Goal: Task Accomplishment & Management: Manage account settings

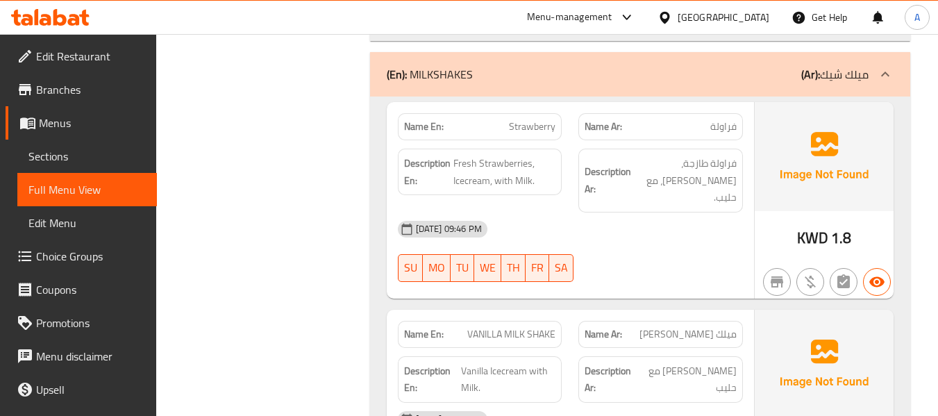
scroll to position [14302, 0]
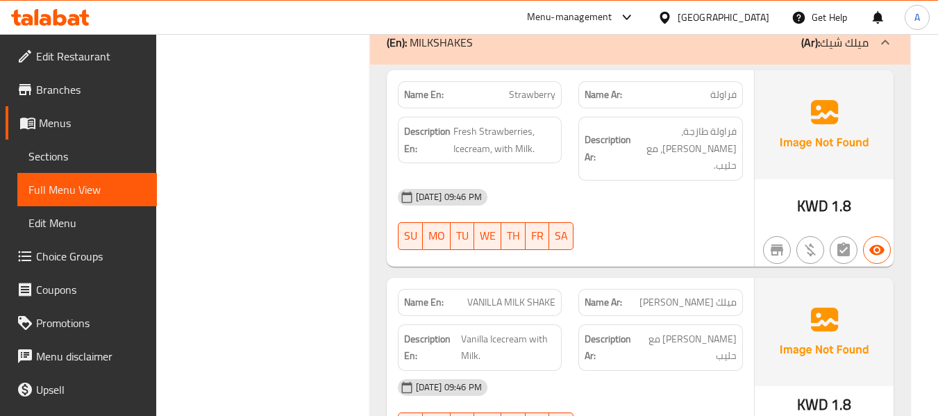
click at [675, 295] on span "ميلك [PERSON_NAME]" at bounding box center [687, 302] width 97 height 15
copy span "فانيلا"
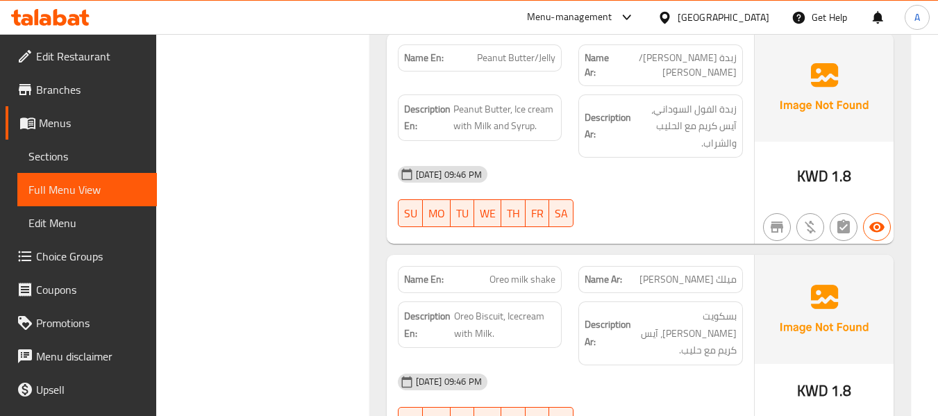
scroll to position [14996, 0]
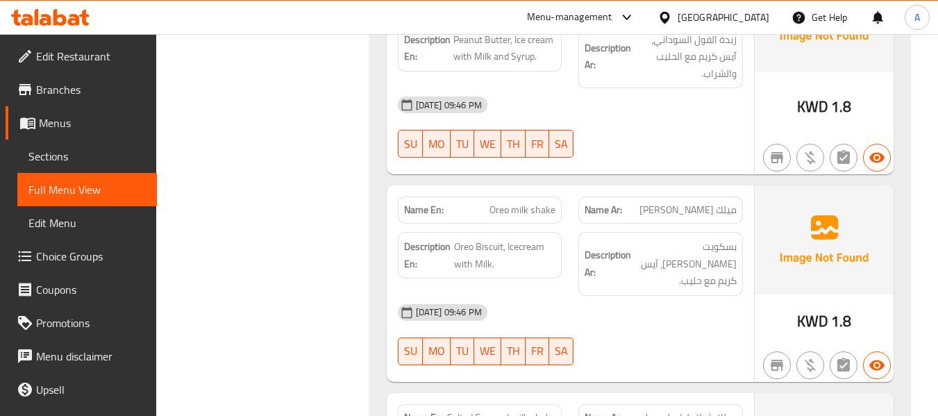
click at [530, 410] on span "Salted Caramel milk shake" at bounding box center [501, 417] width 108 height 15
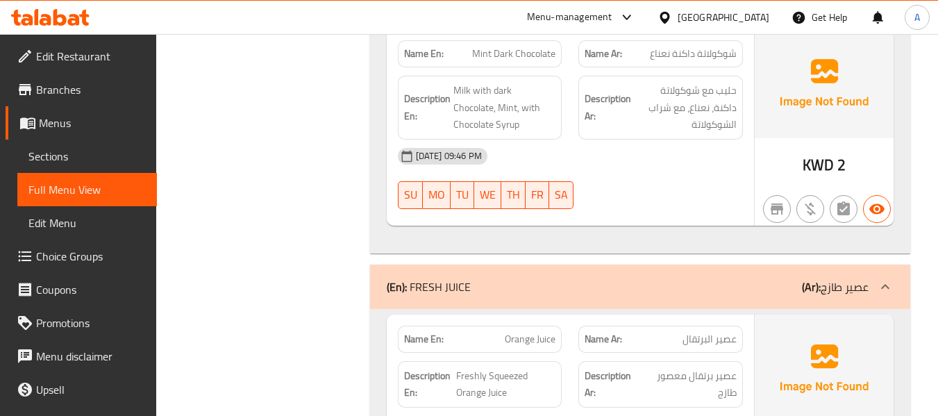
scroll to position [15760, 0]
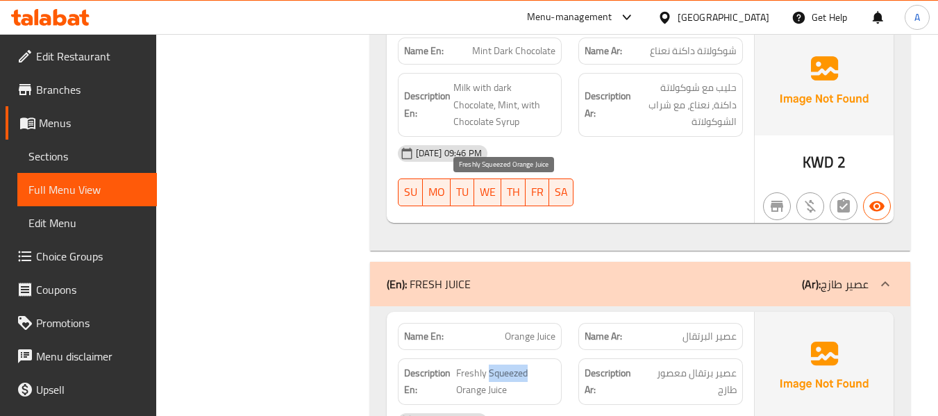
drag, startPoint x: 487, startPoint y: 192, endPoint x: 526, endPoint y: 190, distance: 39.6
click at [526, 364] on span "Freshly Squeezed Orange Juice" at bounding box center [505, 381] width 99 height 34
copy span "Squeezed"
click at [592, 364] on strong "Description Ar:" at bounding box center [612, 381] width 56 height 34
drag, startPoint x: 515, startPoint y: 209, endPoint x: 454, endPoint y: 186, distance: 65.2
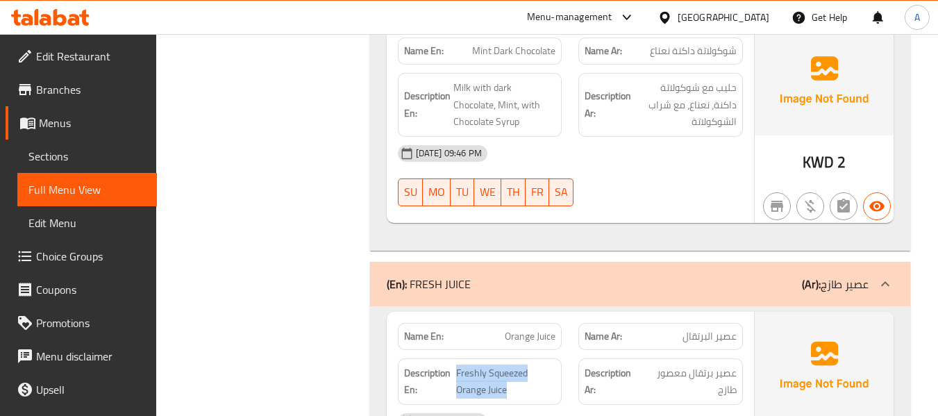
click at [454, 364] on h6 "Description En: Freshly Squeezed Orange Juice" at bounding box center [480, 381] width 152 height 34
copy span "Freshly Squeezed Orange Juice"
click at [497, 364] on span "Freshly Squeezed Orange Juice" at bounding box center [505, 381] width 99 height 34
click at [605, 405] on div "[DATE] 09:46 PM" at bounding box center [570, 421] width 362 height 33
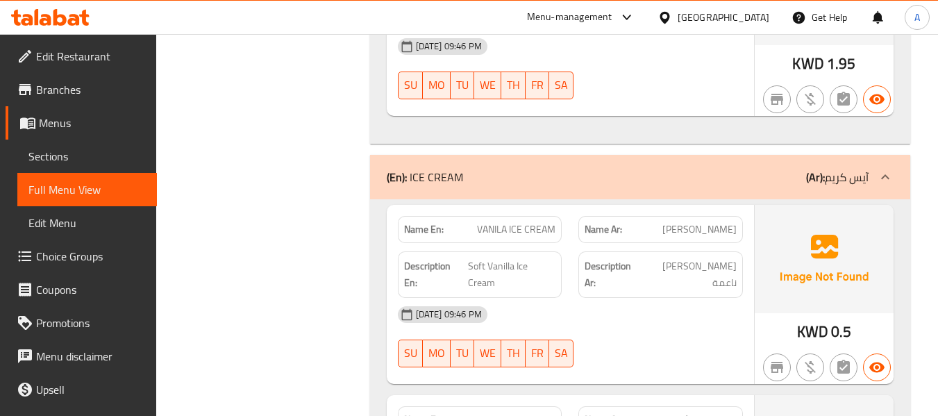
scroll to position [16384, 0]
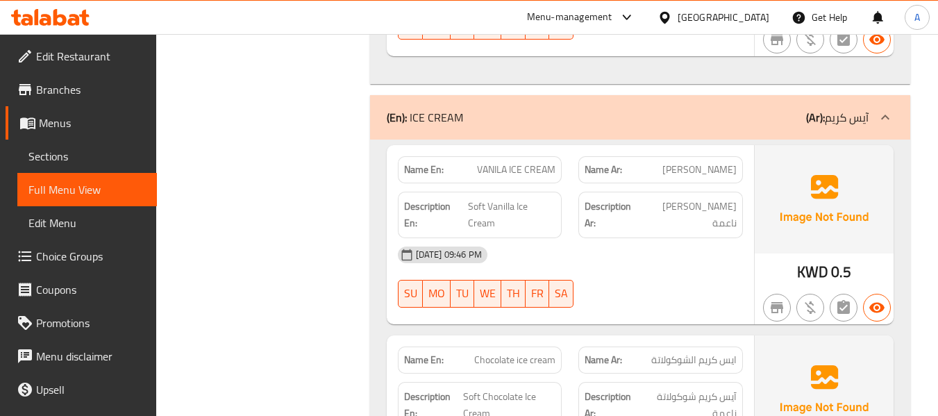
click at [519, 346] on div "Name En: Chocolate ice cream" at bounding box center [480, 359] width 164 height 27
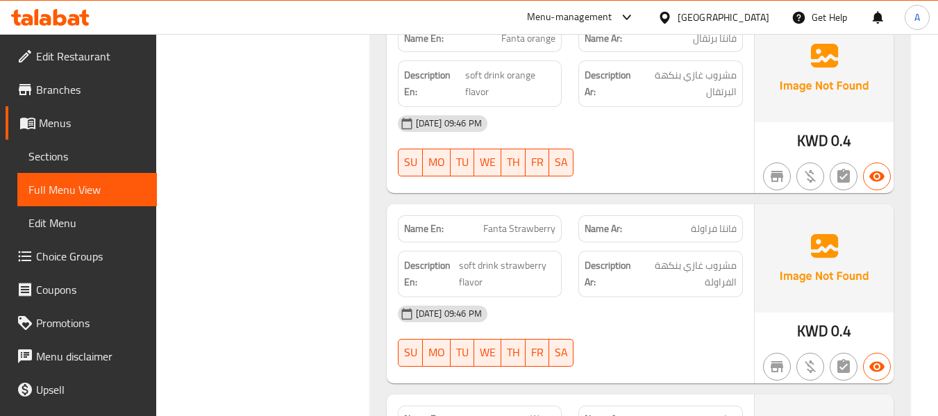
scroll to position [17749, 0]
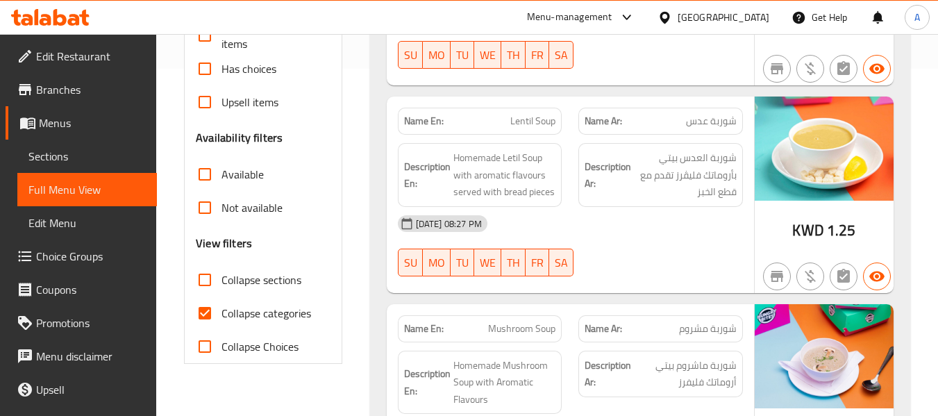
click at [52, 145] on link "Sections" at bounding box center [87, 156] width 140 height 33
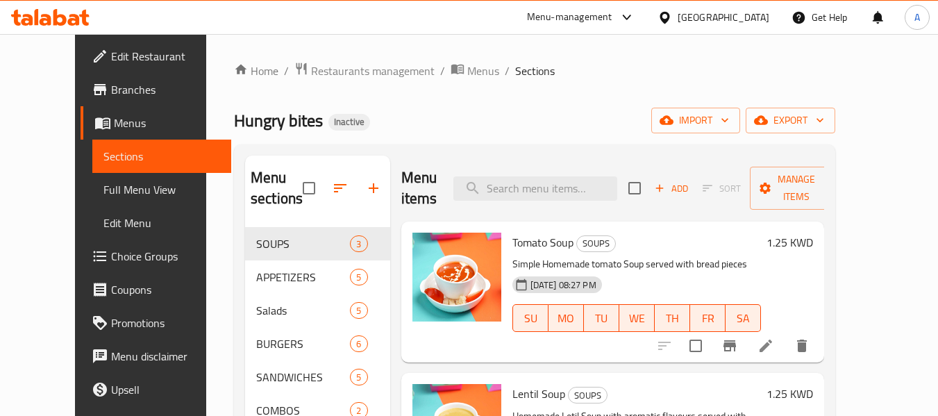
click at [554, 163] on div "Menu items Add Sort Manage items" at bounding box center [612, 188] width 423 height 66
click at [552, 187] on input "search" at bounding box center [535, 188] width 164 height 24
paste input "Kids Meal"
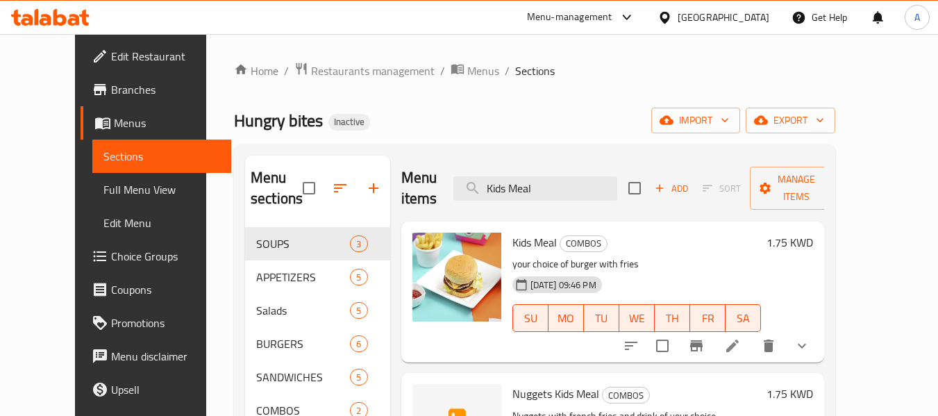
scroll to position [139, 0]
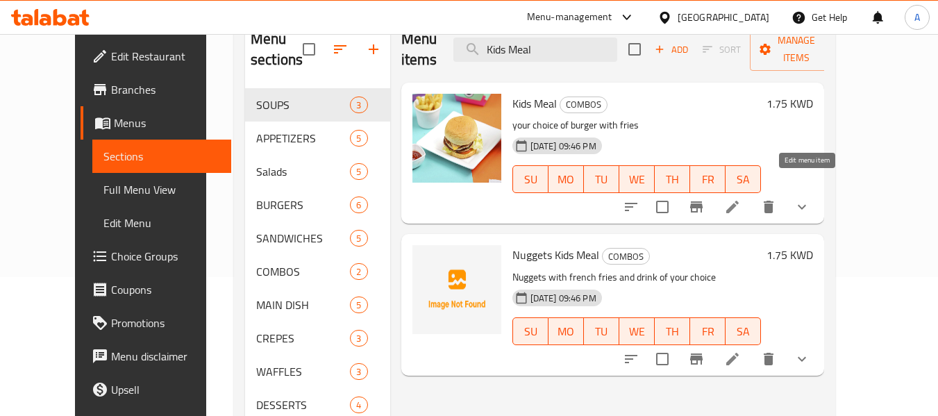
type input "Kids Meal"
click at [741, 198] on icon at bounding box center [732, 206] width 17 height 17
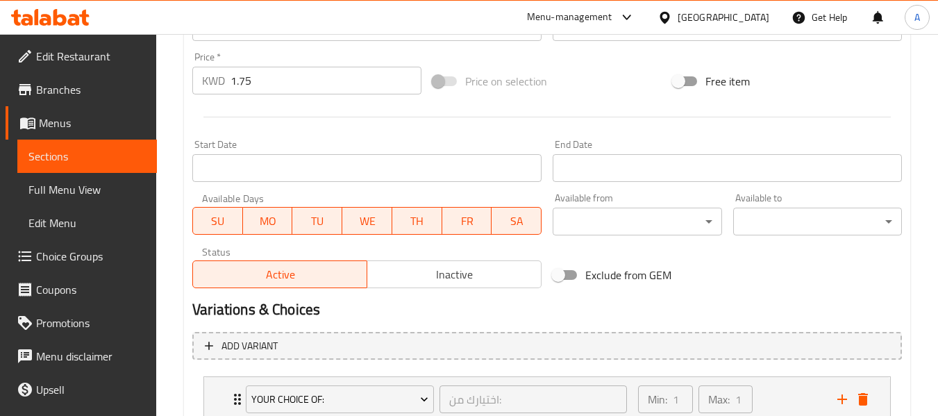
scroll to position [665, 0]
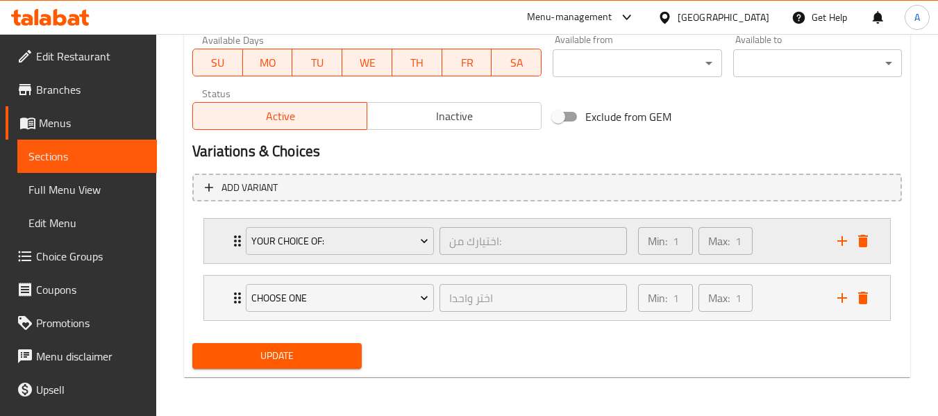
click at [237, 248] on icon "Expand" at bounding box center [237, 241] width 17 height 17
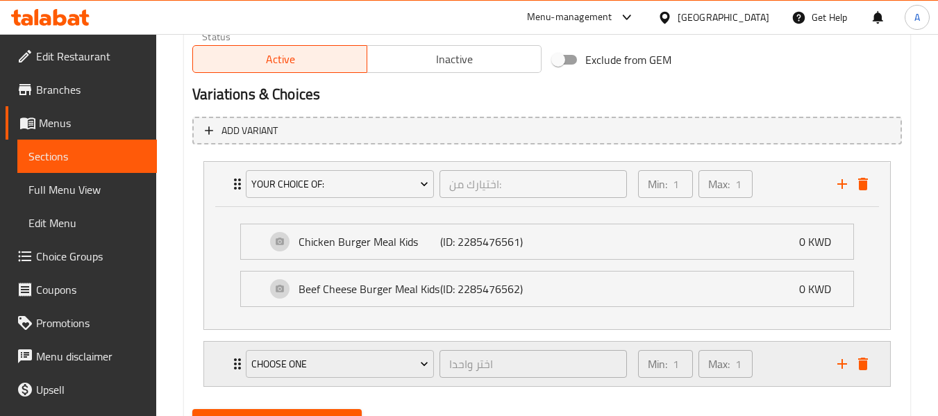
scroll to position [788, 0]
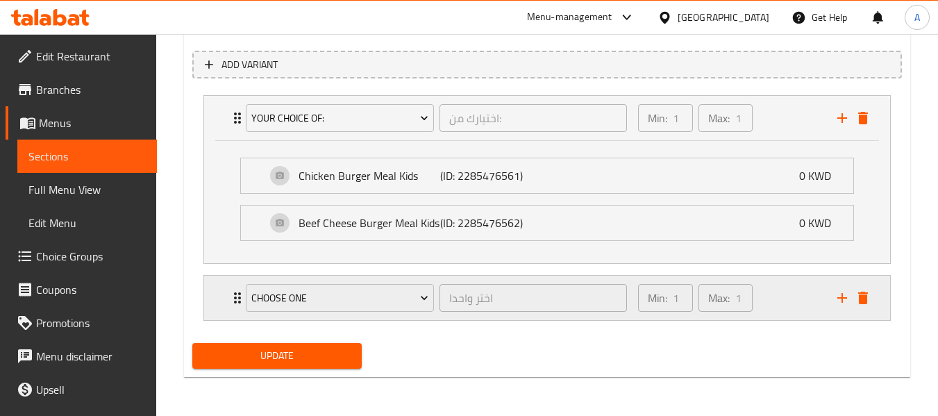
click at [228, 293] on div "Choose one اختر واحدا ​ Min: 1 ​ Max: 1 ​" at bounding box center [547, 298] width 686 height 44
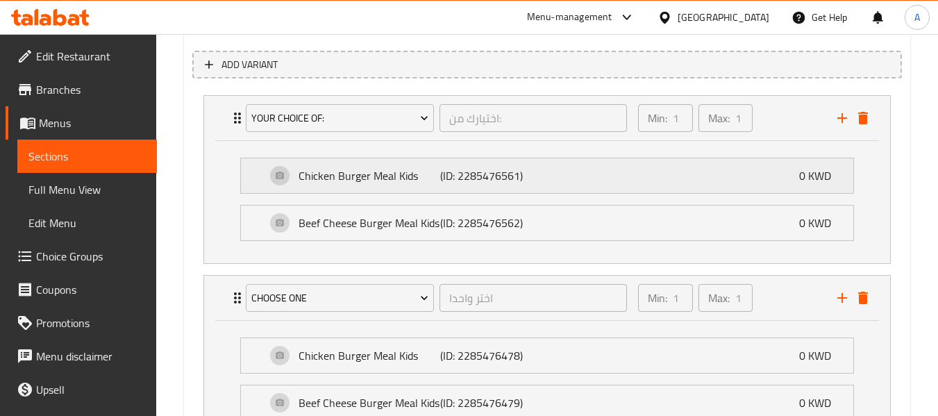
click at [355, 176] on p "Chicken Burger Meal Kids" at bounding box center [369, 175] width 142 height 17
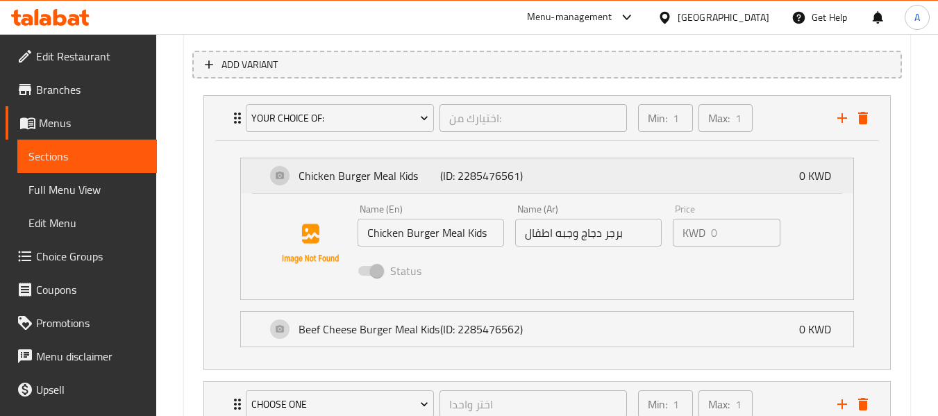
click at [347, 180] on p "Chicken Burger Meal Kids" at bounding box center [369, 175] width 142 height 17
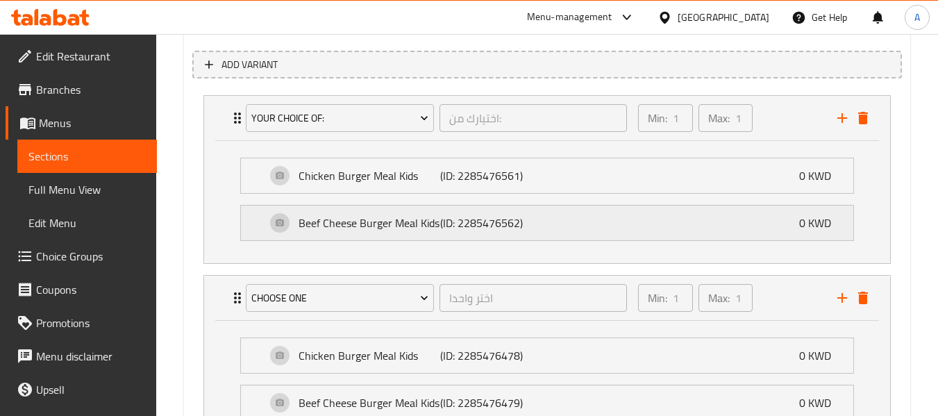
click at [355, 227] on p "Beef Cheese Burger Meal Kids" at bounding box center [369, 222] width 142 height 17
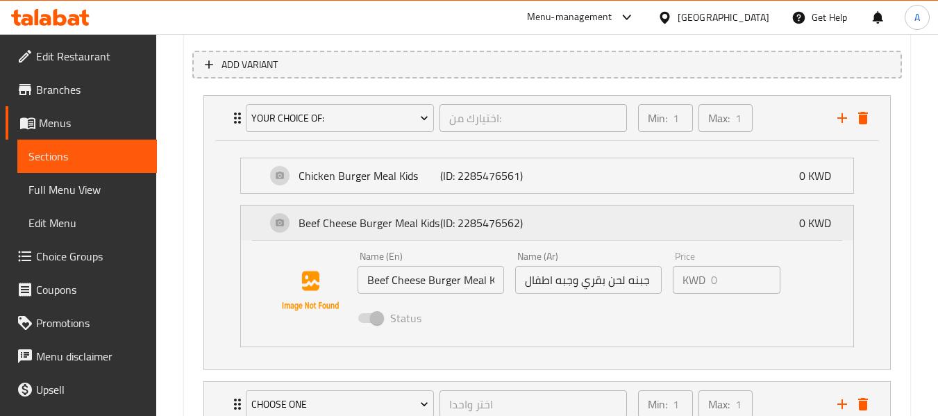
click at [355, 227] on p "Beef Cheese Burger Meal Kids" at bounding box center [369, 222] width 142 height 17
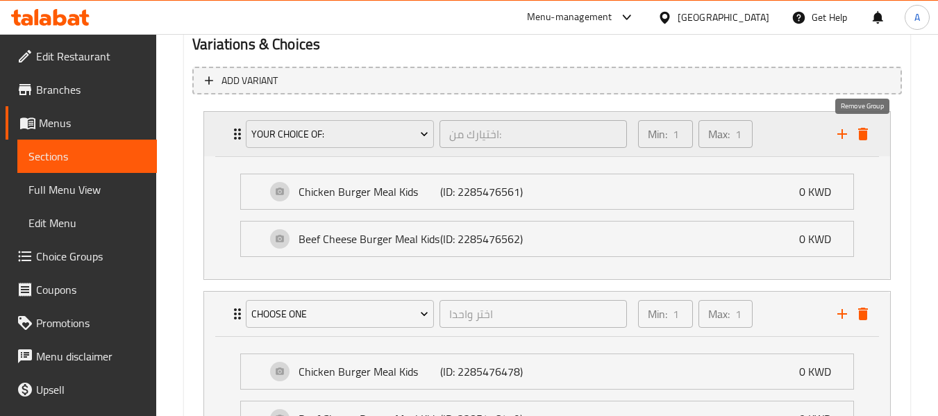
click at [865, 137] on icon "delete" at bounding box center [863, 134] width 10 height 12
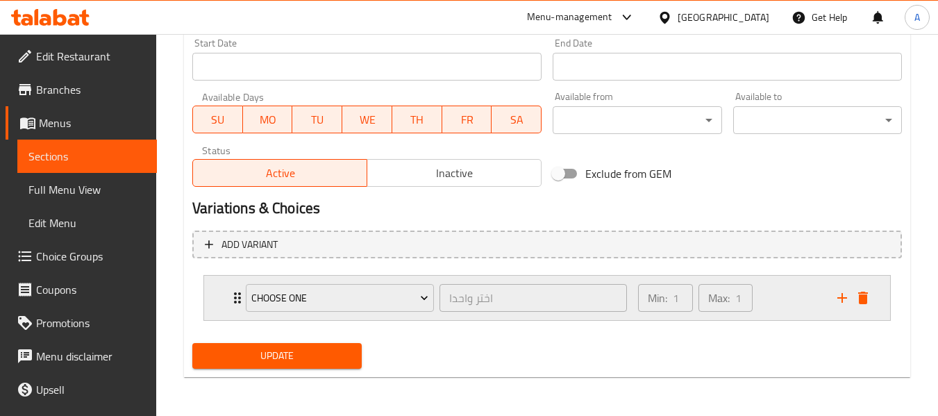
click at [232, 298] on icon "Expand" at bounding box center [237, 297] width 17 height 17
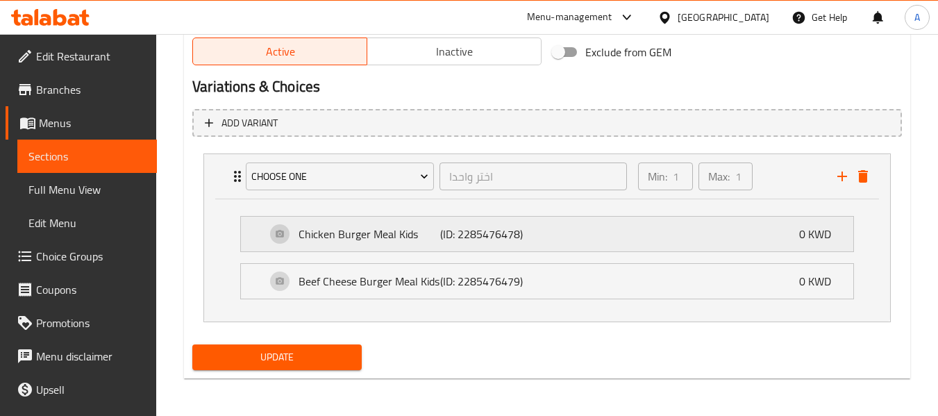
scroll to position [731, 0]
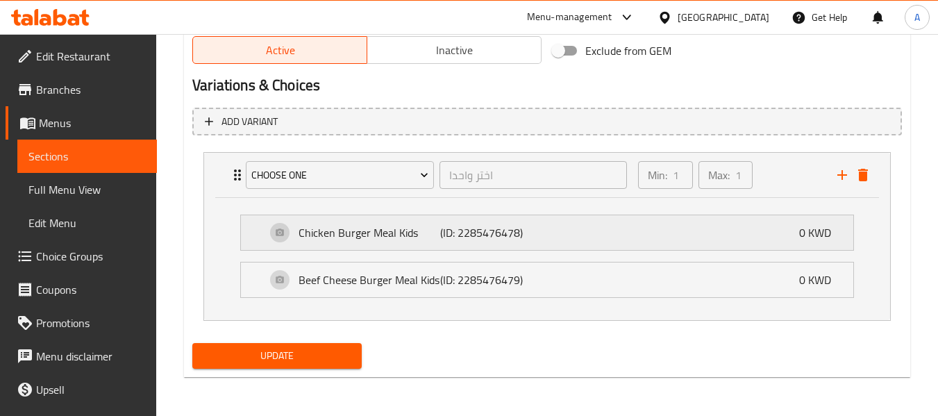
click at [331, 230] on p "Chicken Burger Meal Kids" at bounding box center [369, 232] width 142 height 17
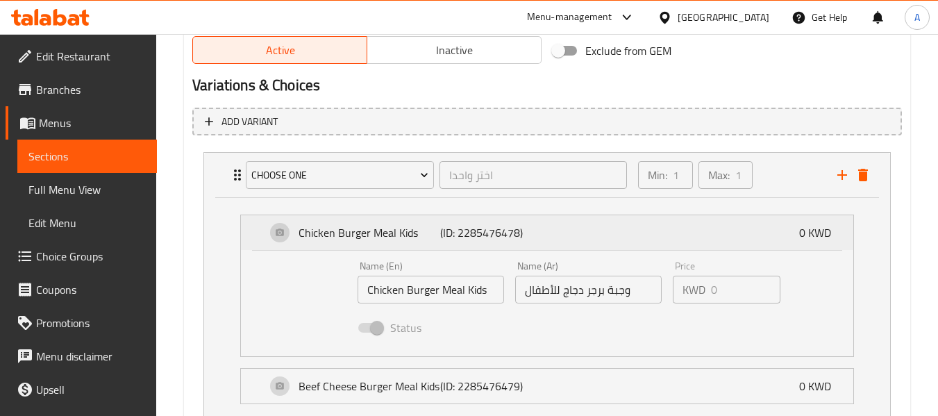
scroll to position [772, 0]
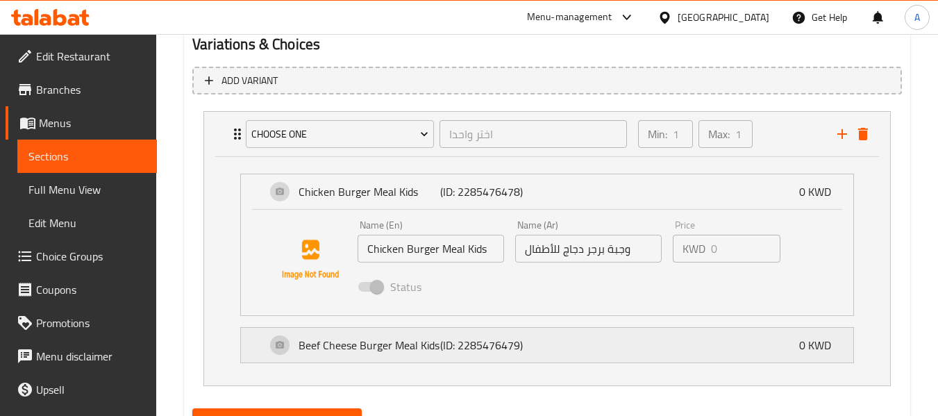
click at [324, 339] on p "Beef Cheese Burger Meal Kids" at bounding box center [369, 345] width 142 height 17
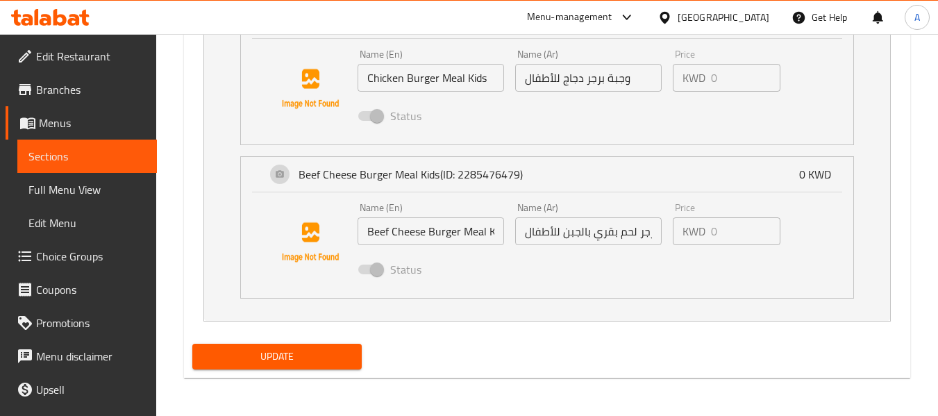
scroll to position [943, 0]
click at [311, 359] on span "Update" at bounding box center [276, 355] width 146 height 17
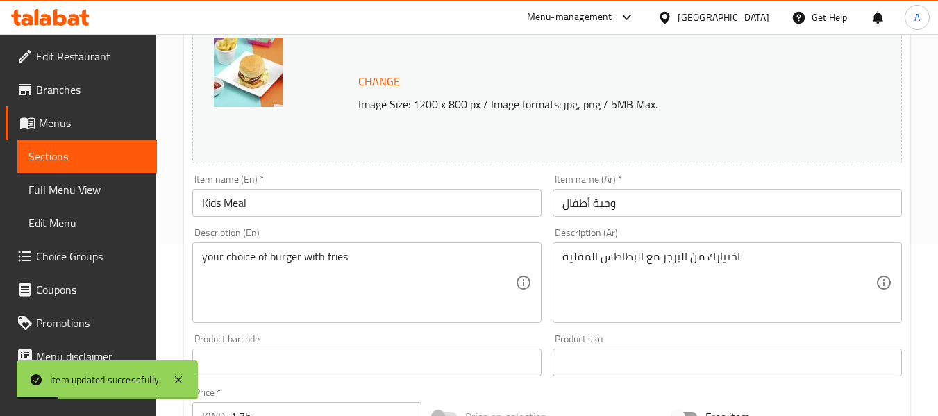
scroll to position [0, 0]
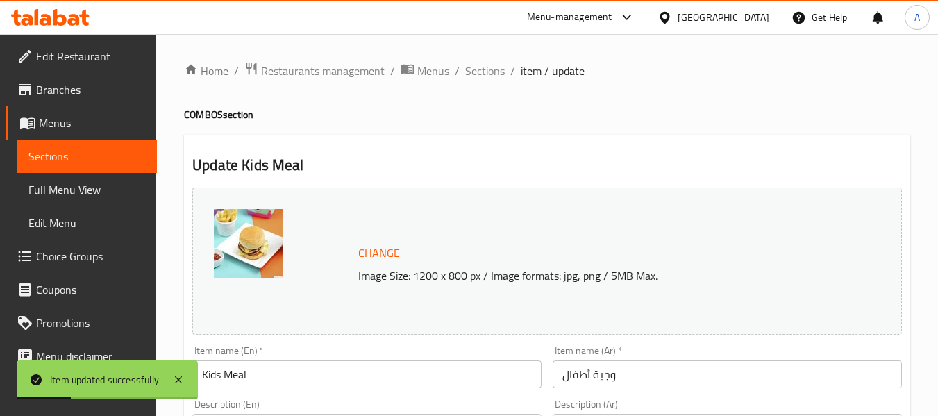
click at [478, 69] on span "Sections" at bounding box center [485, 70] width 40 height 17
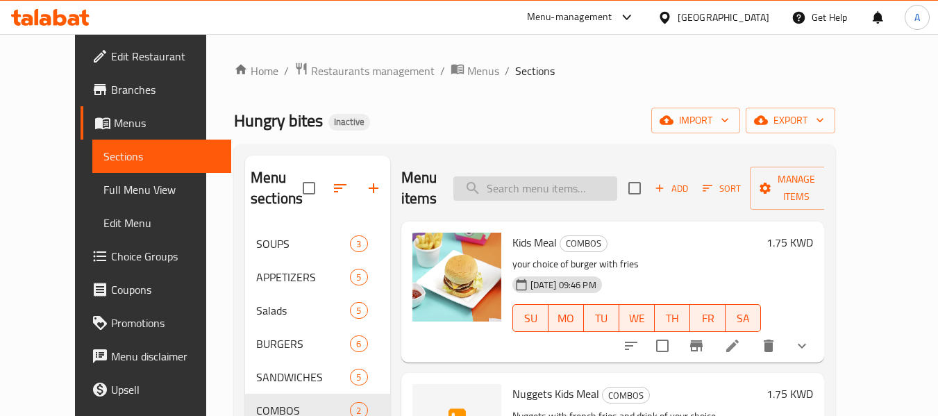
click at [542, 186] on input "search" at bounding box center [535, 188] width 164 height 24
paste input "Penne Pink"
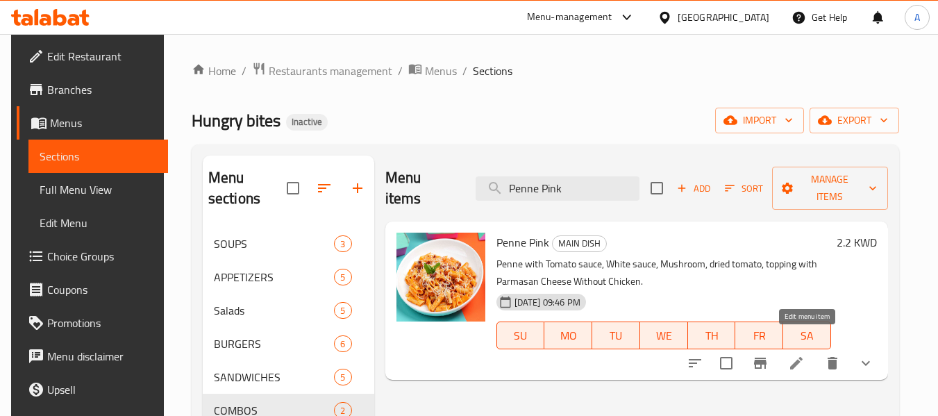
type input "Penne Pink"
click at [802, 357] on icon at bounding box center [796, 363] width 12 height 12
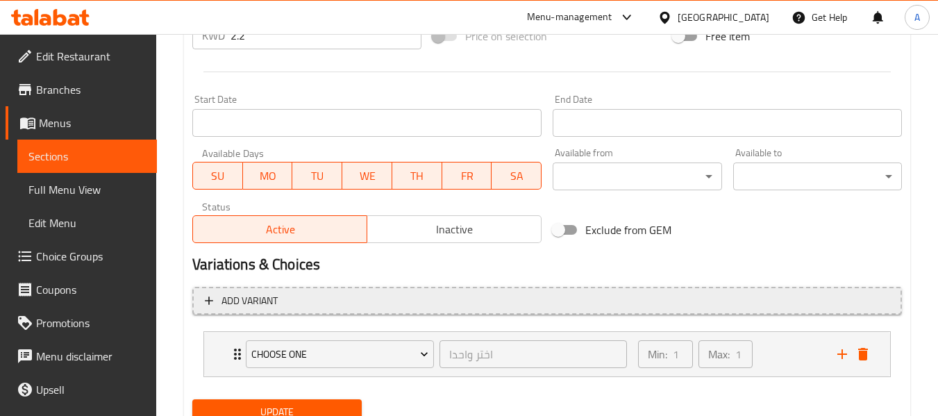
scroll to position [608, 0]
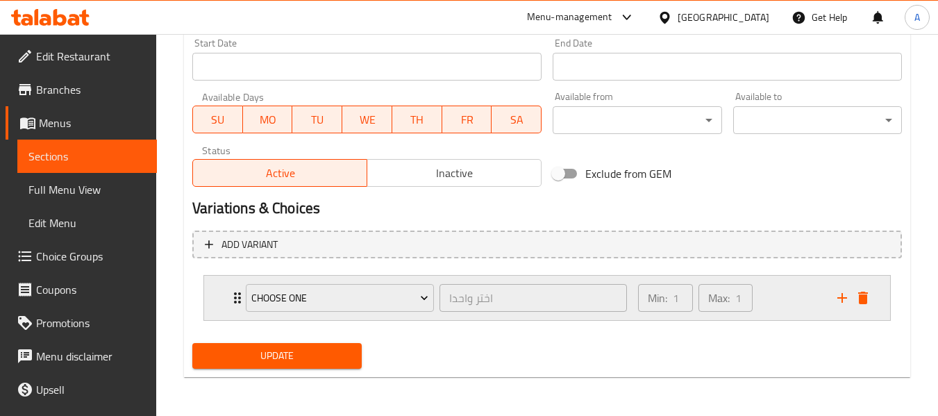
click at [233, 294] on icon "Expand" at bounding box center [237, 297] width 17 height 17
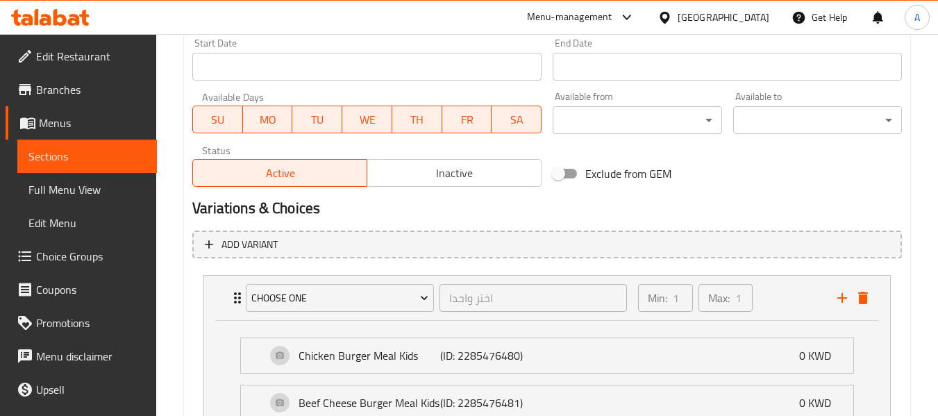
scroll to position [816, 0]
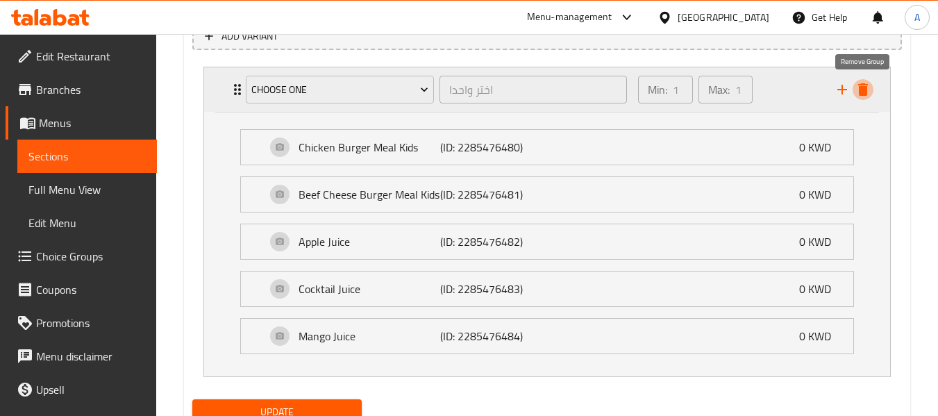
click at [861, 86] on icon "delete" at bounding box center [862, 89] width 17 height 17
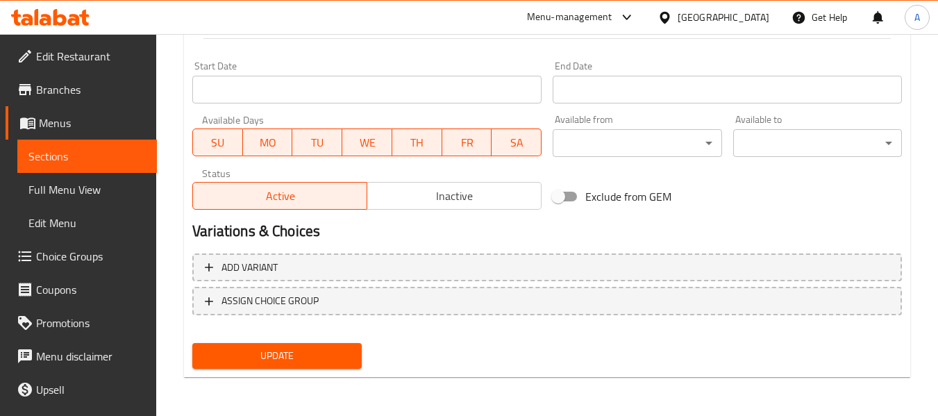
click at [319, 369] on button "Update" at bounding box center [276, 356] width 169 height 26
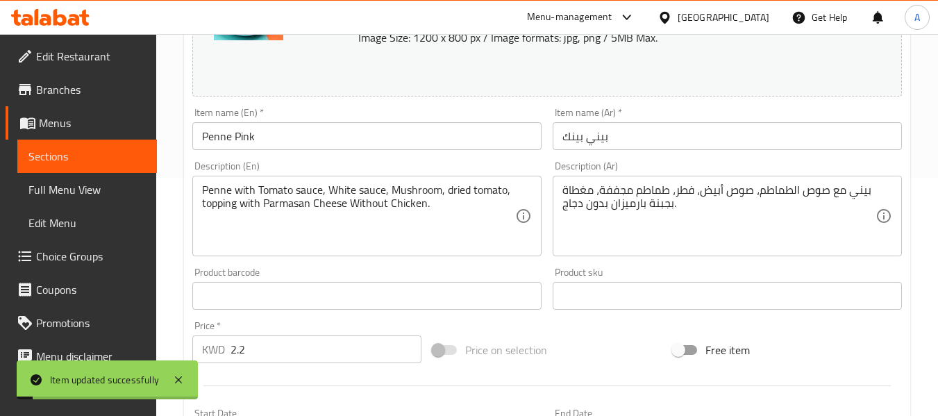
scroll to position [0, 0]
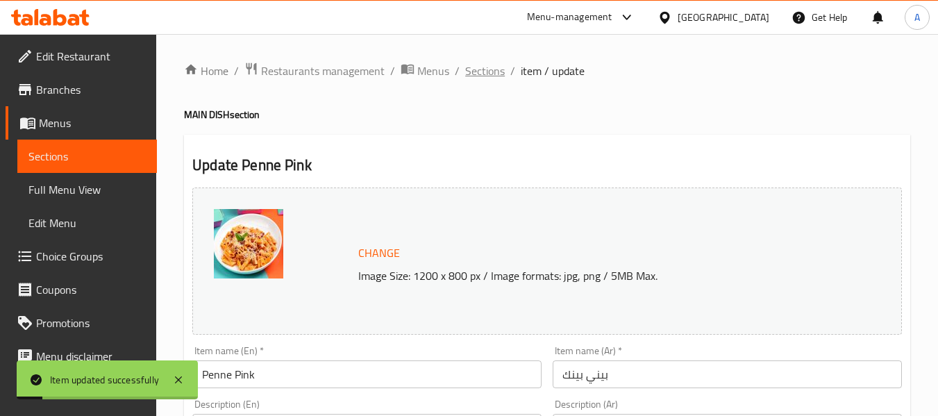
click at [475, 71] on span "Sections" at bounding box center [485, 70] width 40 height 17
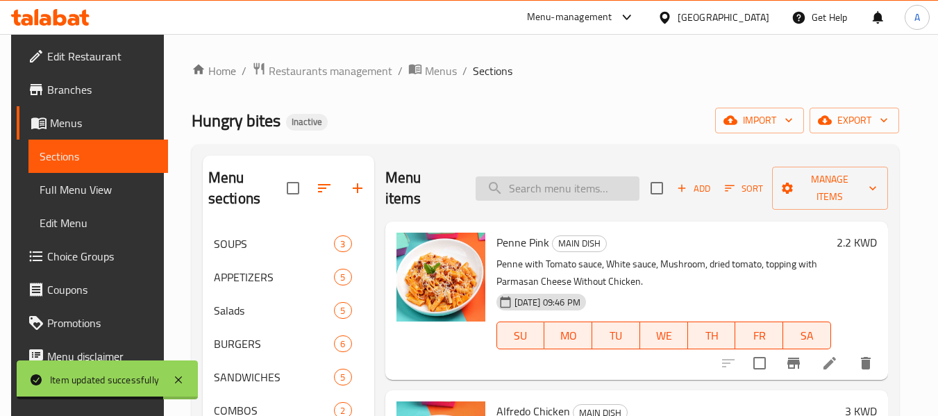
click at [534, 177] on input "search" at bounding box center [557, 188] width 164 height 24
paste input "Cheese and Tomato Crepes"
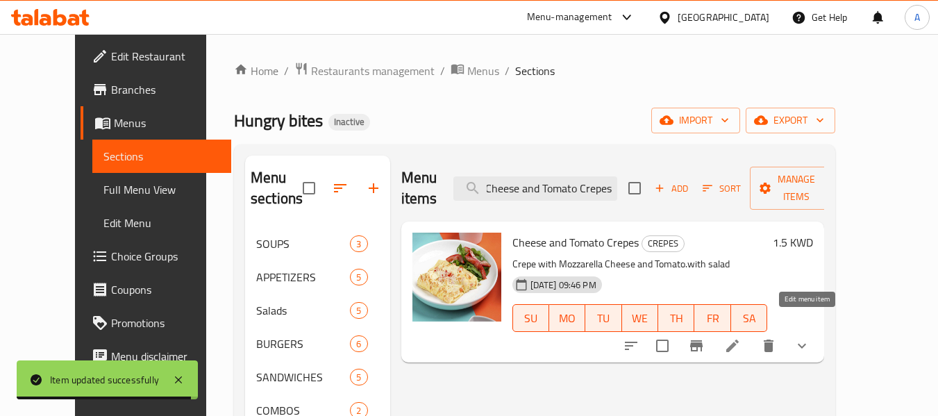
type input "Cheese and Tomato Crepes"
click at [741, 337] on icon at bounding box center [732, 345] width 17 height 17
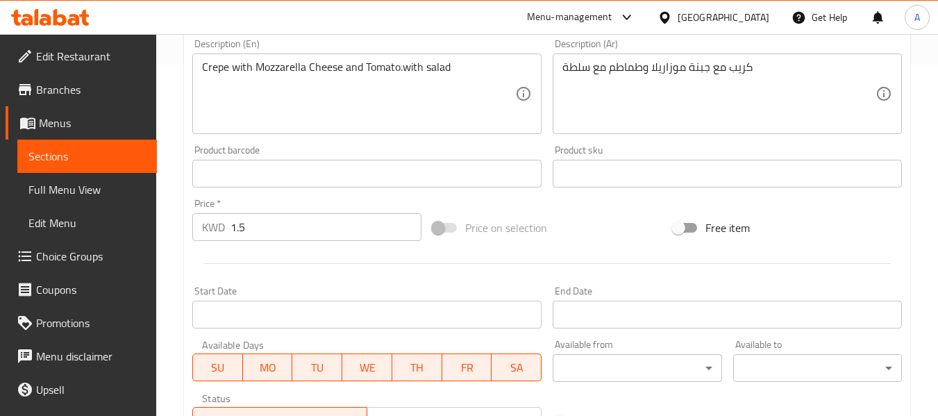
scroll to position [599, 0]
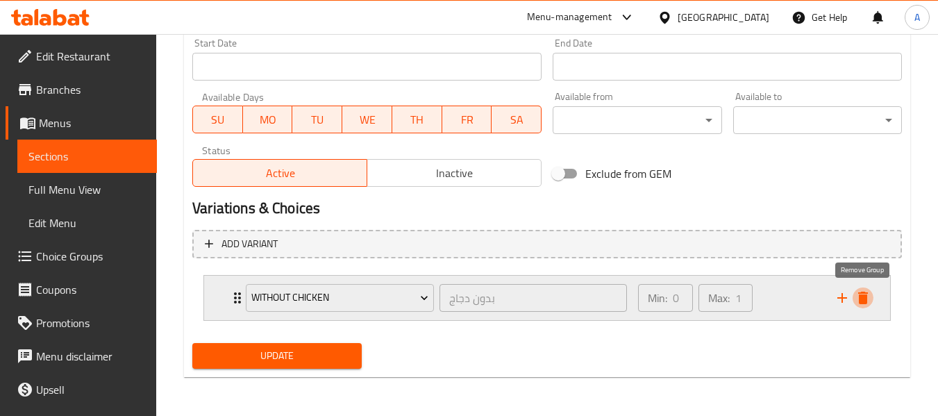
click at [865, 296] on icon "delete" at bounding box center [863, 297] width 10 height 12
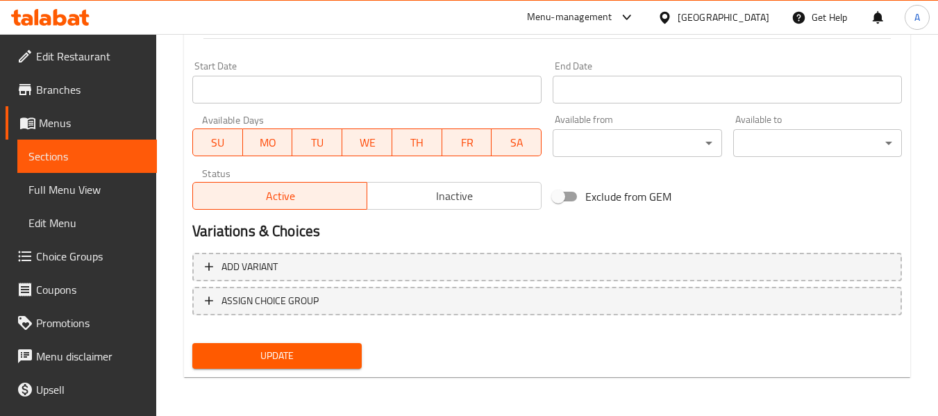
click at [279, 356] on span "Update" at bounding box center [276, 355] width 146 height 17
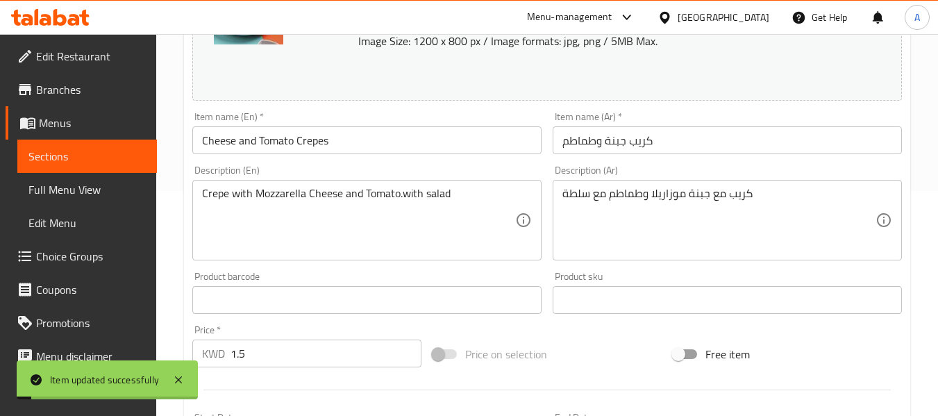
scroll to position [0, 0]
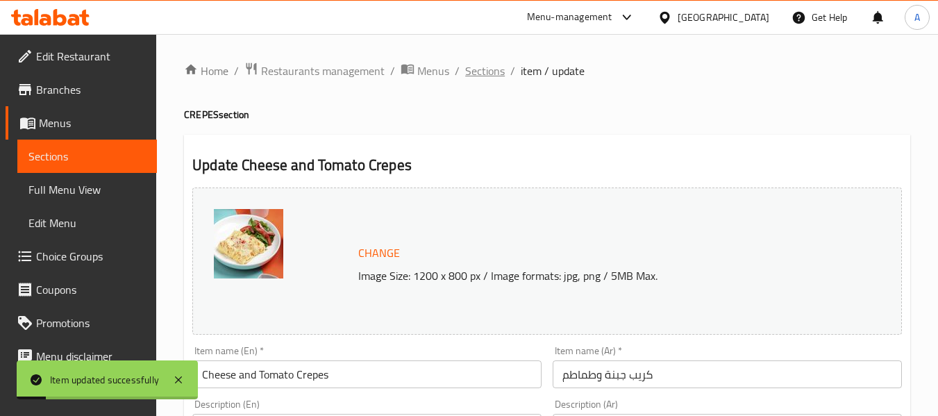
click at [468, 70] on span "Sections" at bounding box center [485, 70] width 40 height 17
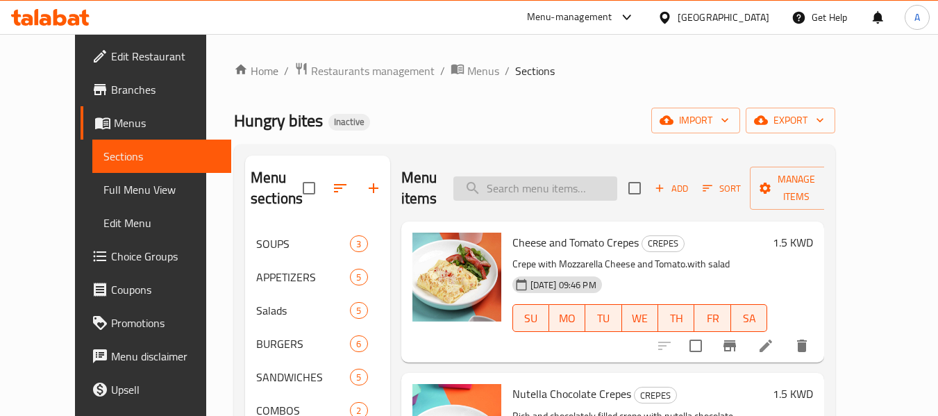
click at [543, 186] on input "search" at bounding box center [535, 188] width 164 height 24
paste input "Penne Pink"
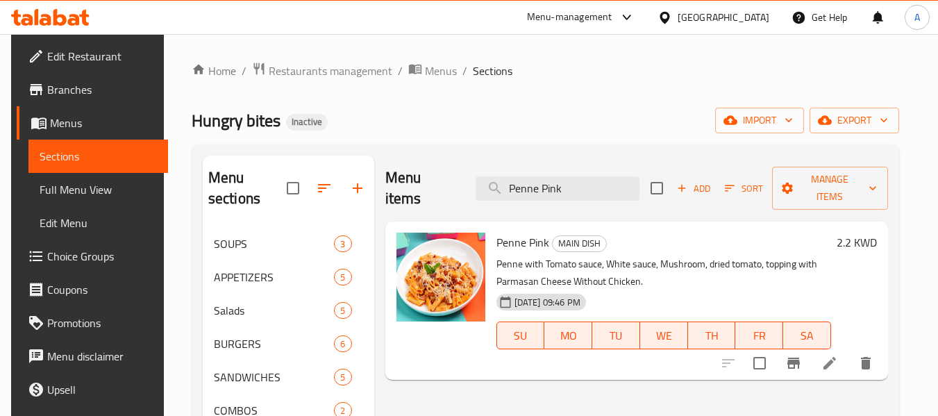
type input "Penne Pink"
click at [836, 355] on icon at bounding box center [829, 363] width 17 height 17
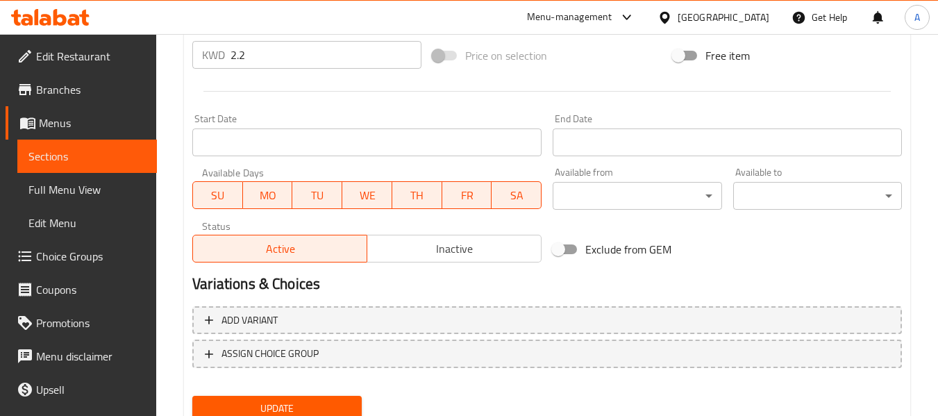
scroll to position [585, 0]
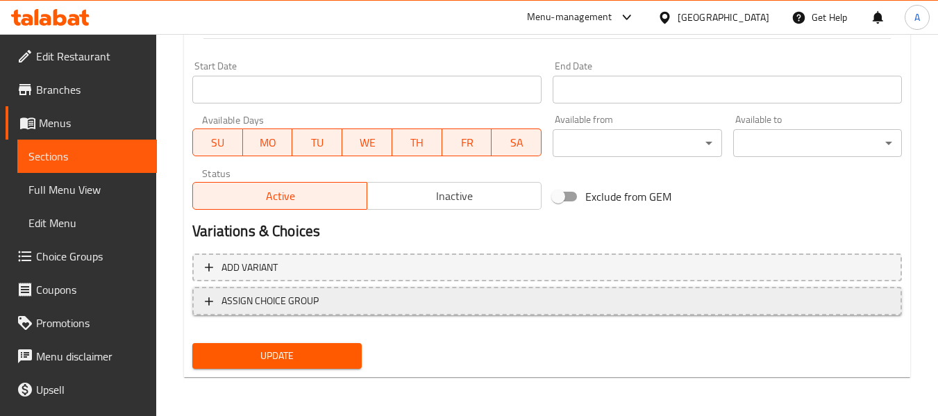
click at [288, 292] on span "ASSIGN CHOICE GROUP" at bounding box center [269, 300] width 97 height 17
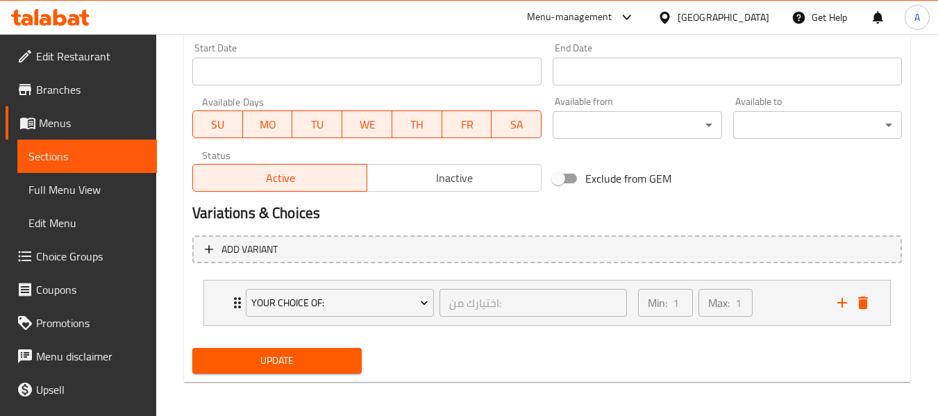
scroll to position [608, 0]
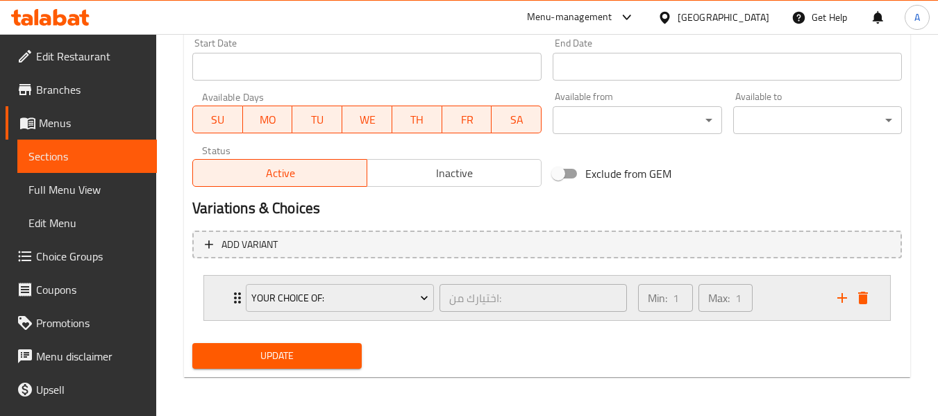
click at [235, 301] on icon "Expand" at bounding box center [237, 297] width 7 height 11
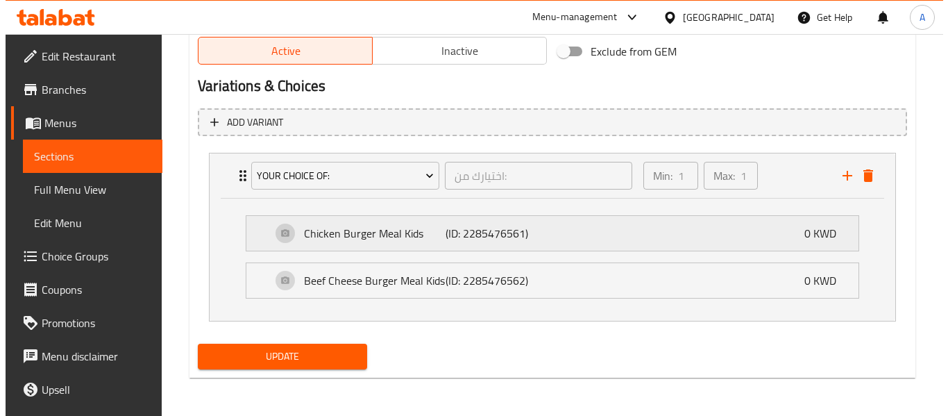
scroll to position [731, 0]
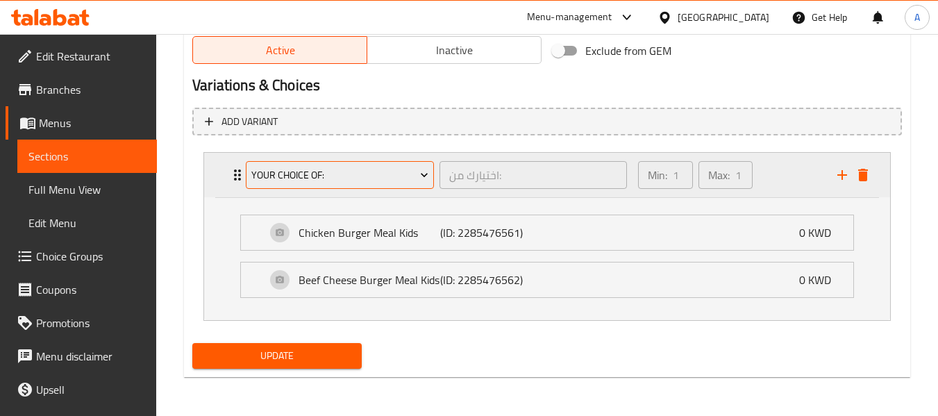
click at [301, 171] on span "Your Choice Of:" at bounding box center [340, 175] width 178 height 17
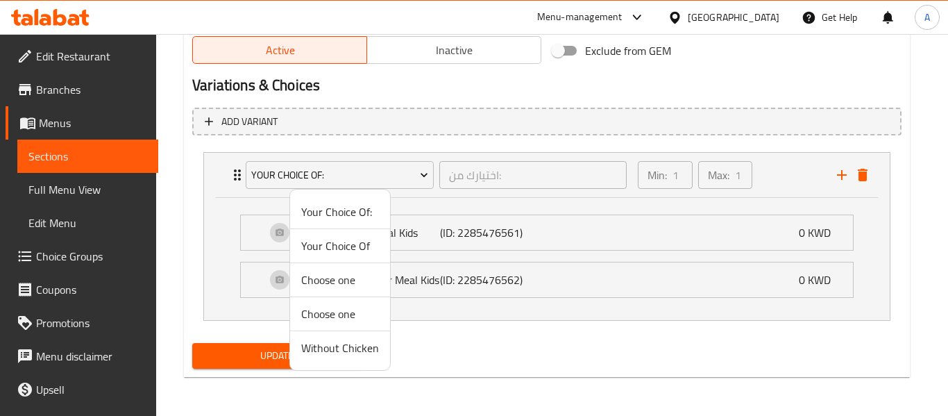
click at [339, 353] on span "Without Chicken" at bounding box center [340, 347] width 78 height 17
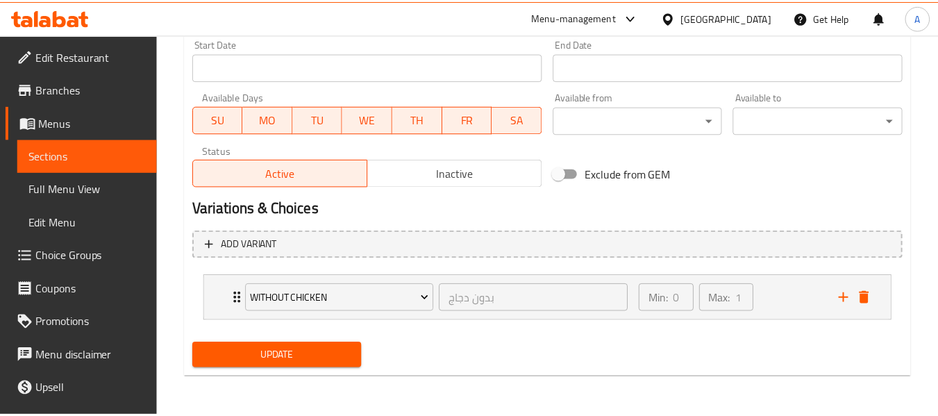
scroll to position [608, 0]
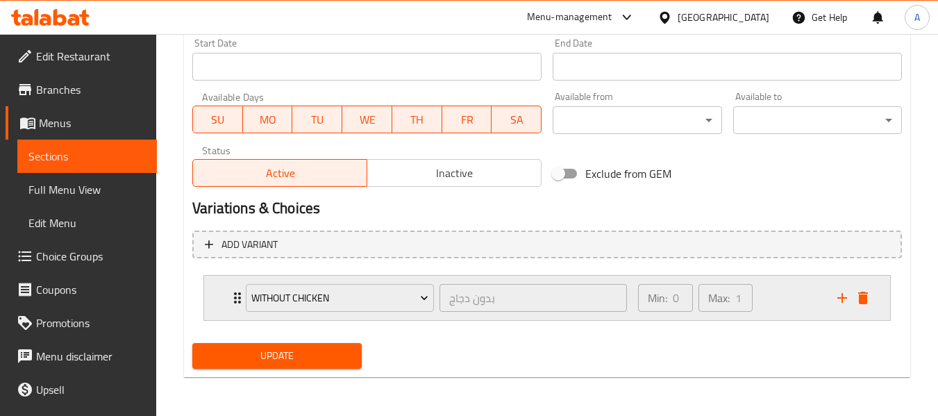
click at [230, 299] on icon "Expand" at bounding box center [237, 297] width 17 height 17
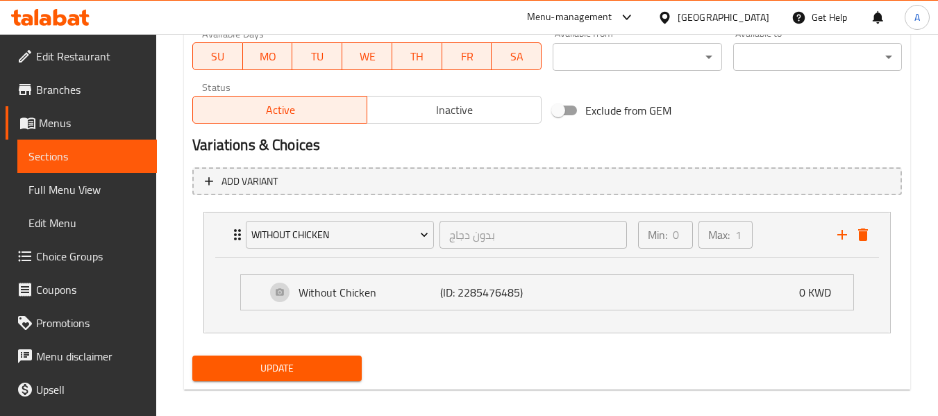
scroll to position [684, 0]
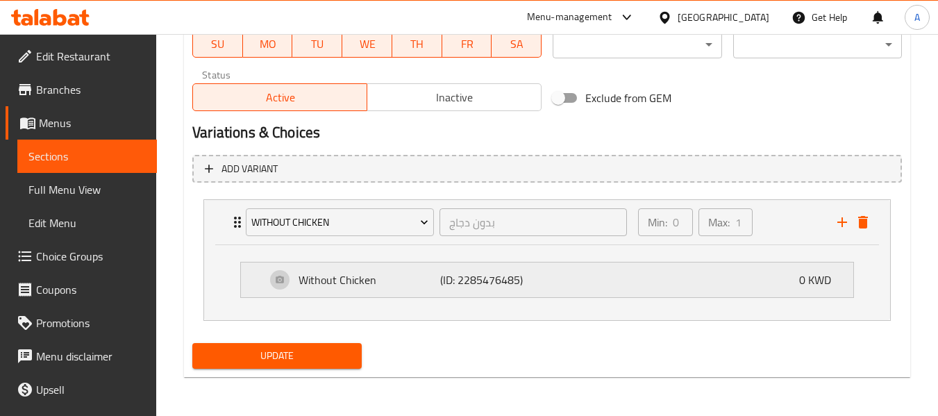
click at [310, 271] on p "Without Chicken" at bounding box center [369, 279] width 142 height 17
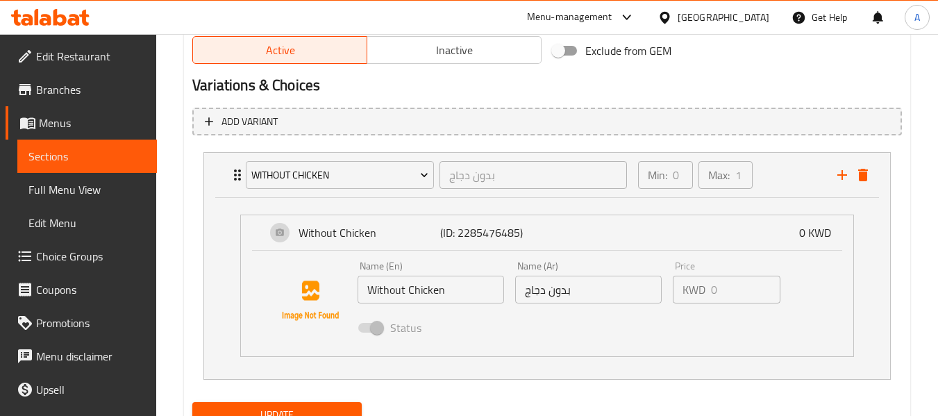
scroll to position [790, 0]
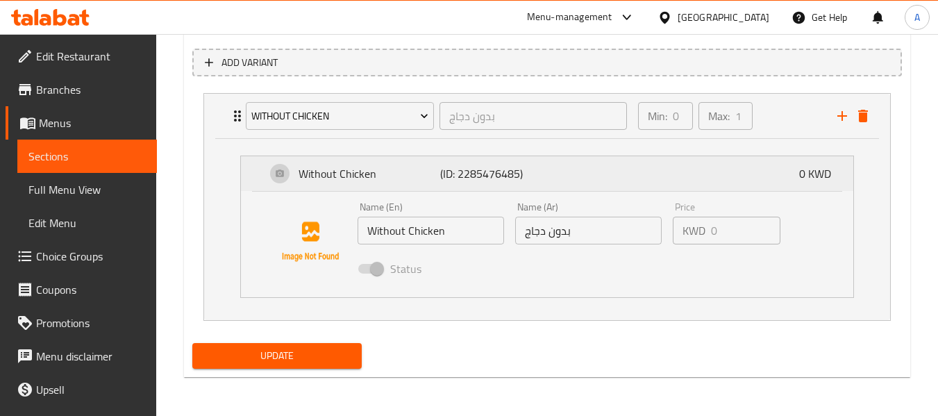
click at [331, 165] on p "Without Chicken" at bounding box center [369, 173] width 142 height 17
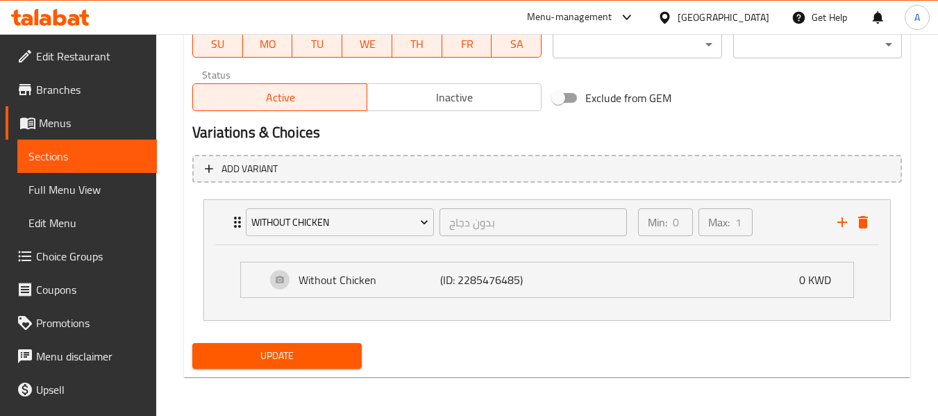
scroll to position [684, 0]
click at [233, 217] on icon "Expand" at bounding box center [237, 222] width 17 height 17
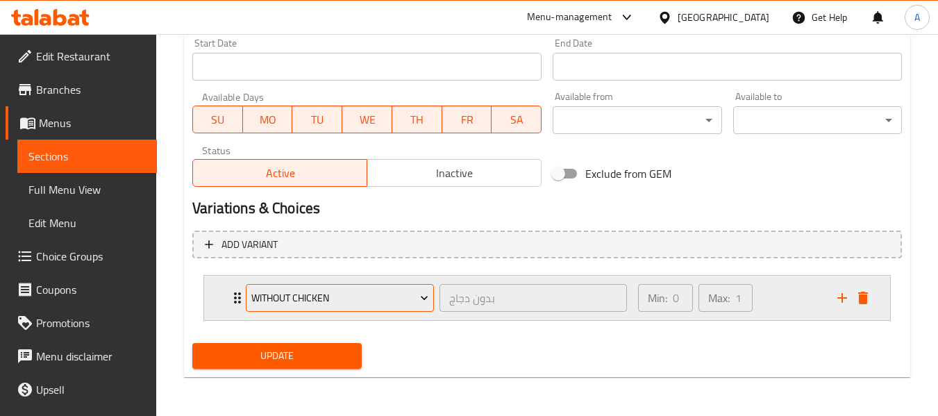
scroll to position [608, 0]
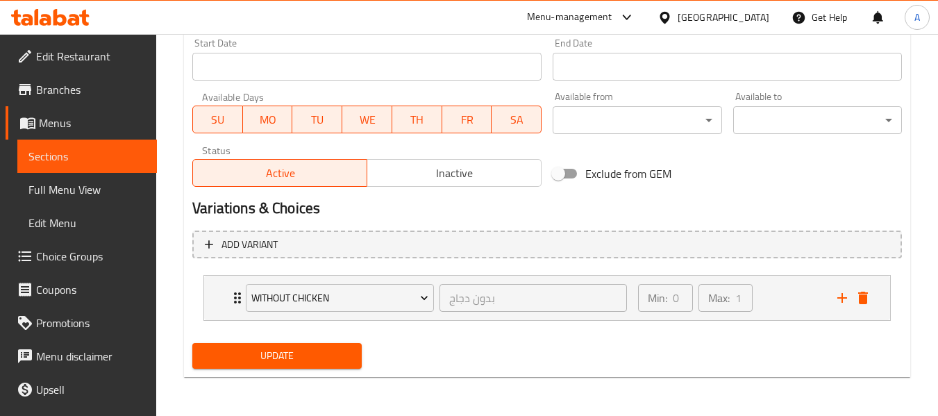
click at [281, 355] on span "Update" at bounding box center [276, 355] width 146 height 17
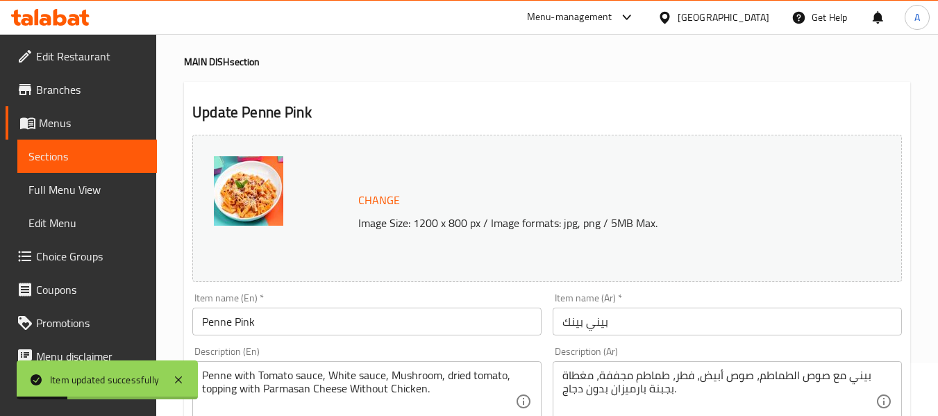
scroll to position [139, 0]
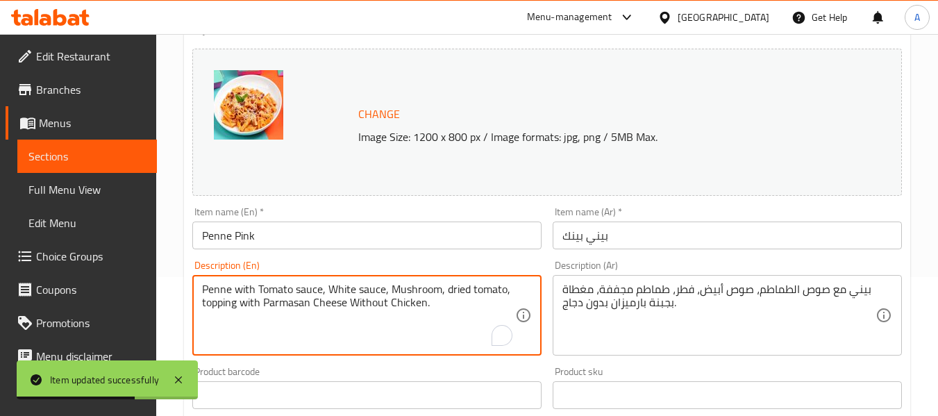
drag, startPoint x: 418, startPoint y: 303, endPoint x: 353, endPoint y: 307, distance: 65.3
type textarea "Penne with Tomato sauce, White sauce, Mushroom, dried tomato, topping with Parm…"
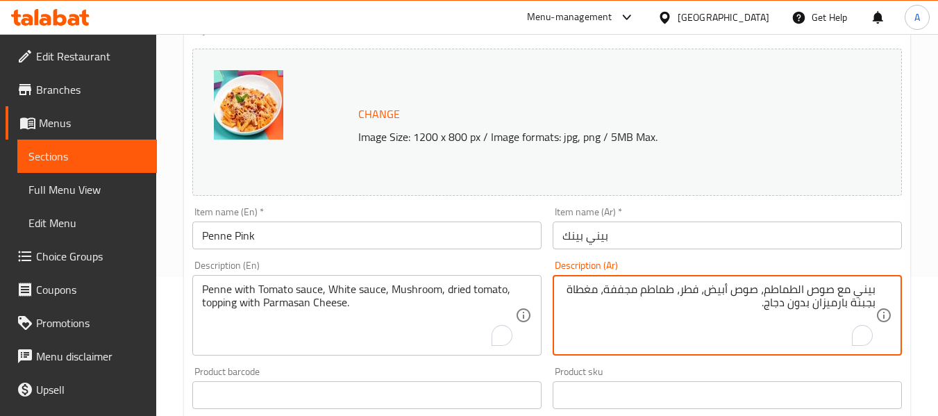
drag, startPoint x: 768, startPoint y: 305, endPoint x: 815, endPoint y: 312, distance: 47.7
click at [815, 312] on textarea "بيني مع صوص الطماطم، صوص أبيض، فطر، طماطم مجففة، مغطاة بجبنة بارميزان بدون دجاج." at bounding box center [718, 315] width 313 height 66
type textarea "بيني مع صوص الطماطم، صوص أبيض، فطر، طماطم مجففة، مغطاة بجبنة بارميزان."
click at [726, 242] on input "بيني بينك" at bounding box center [726, 235] width 349 height 28
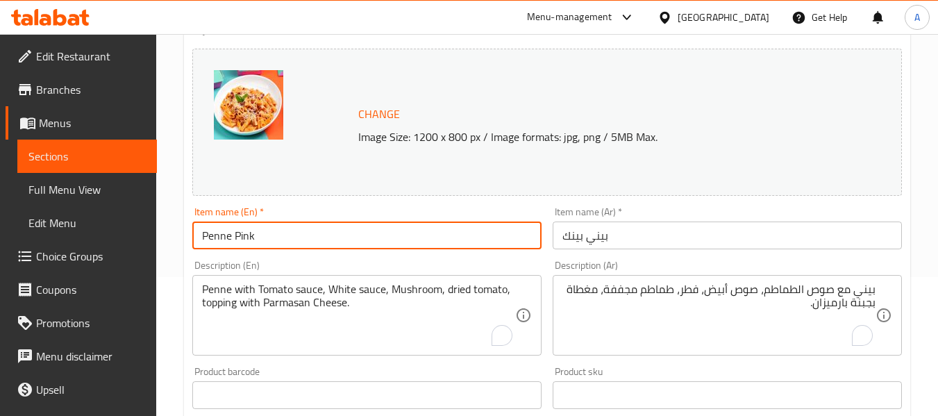
click at [433, 232] on input "Penne Pink" at bounding box center [366, 235] width 349 height 28
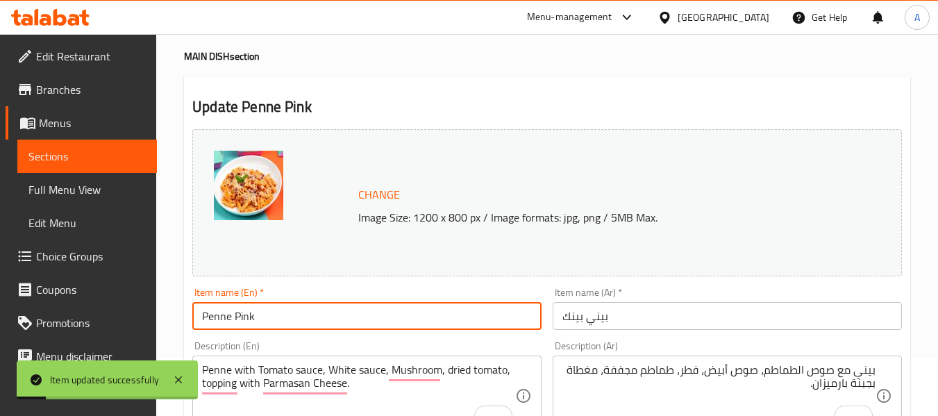
scroll to position [0, 0]
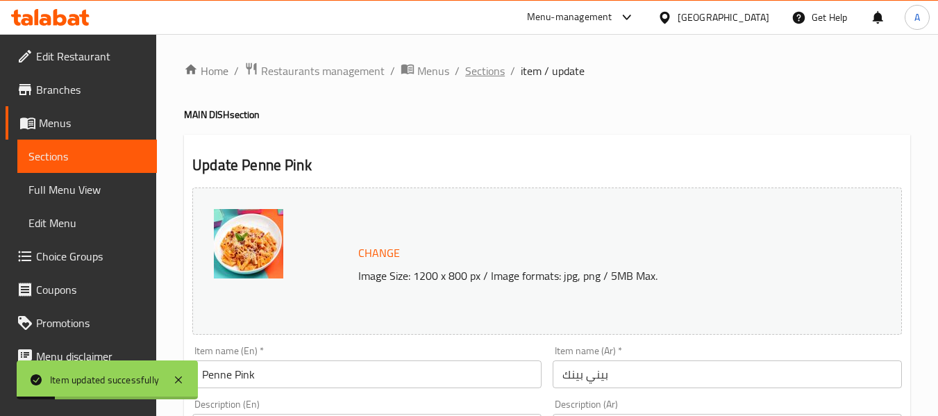
click at [481, 72] on span "Sections" at bounding box center [485, 70] width 40 height 17
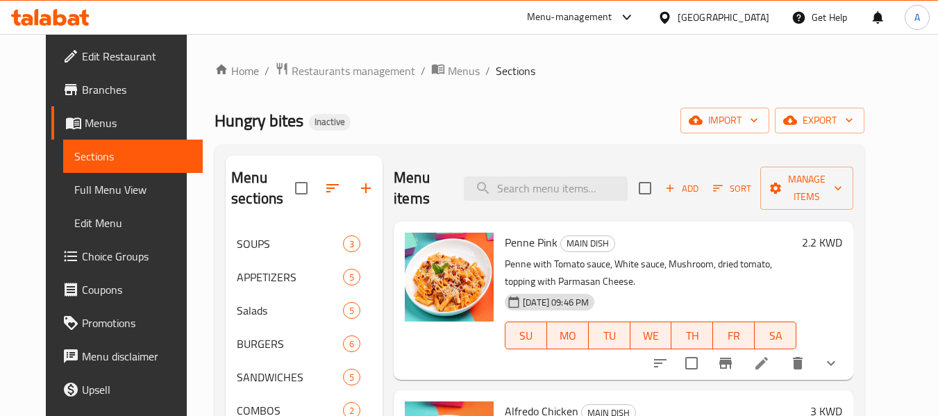
click at [535, 102] on div "Home / Restaurants management / Menus / Sections Hungry bites Inactive import e…" at bounding box center [539, 419] width 650 height 715
click at [74, 187] on span "Full Menu View" at bounding box center [132, 189] width 117 height 17
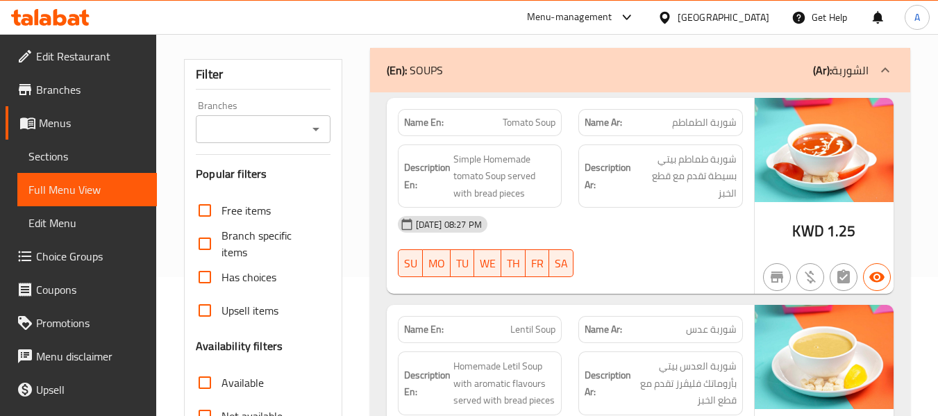
scroll to position [347, 0]
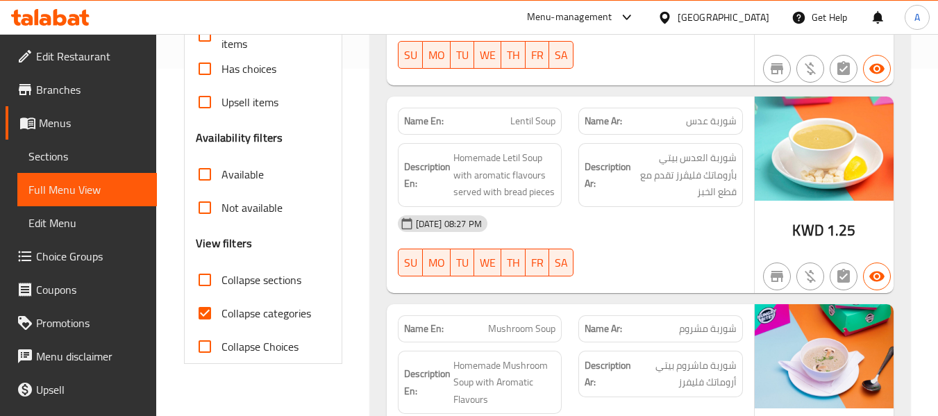
click at [267, 308] on span "Collapse categories" at bounding box center [266, 313] width 90 height 17
click at [221, 308] on input "Collapse categories" at bounding box center [204, 312] width 33 height 33
checkbox input "false"
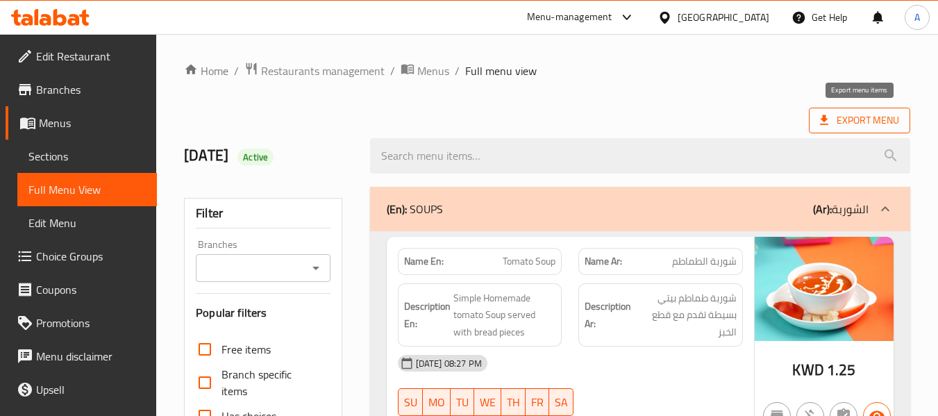
click at [865, 122] on span "Export Menu" at bounding box center [859, 120] width 79 height 17
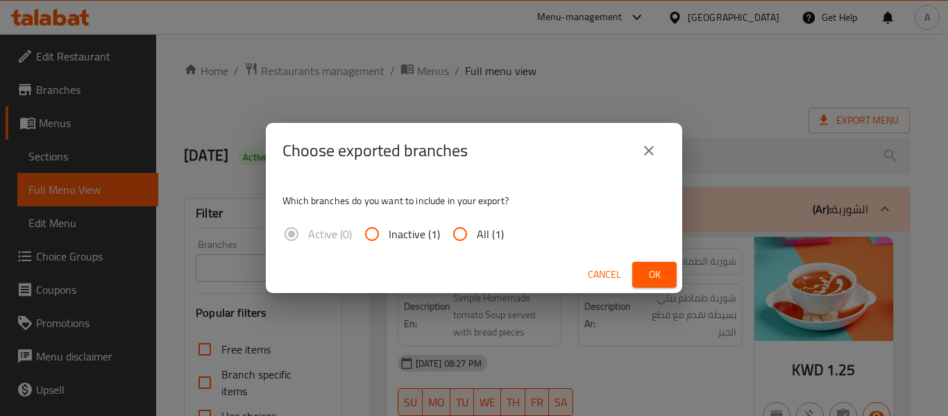
click at [498, 237] on span "All (1)" at bounding box center [490, 234] width 27 height 17
click at [477, 237] on input "All (1)" at bounding box center [459, 233] width 33 height 33
radio input "true"
click at [657, 264] on button "Ok" at bounding box center [654, 275] width 44 height 26
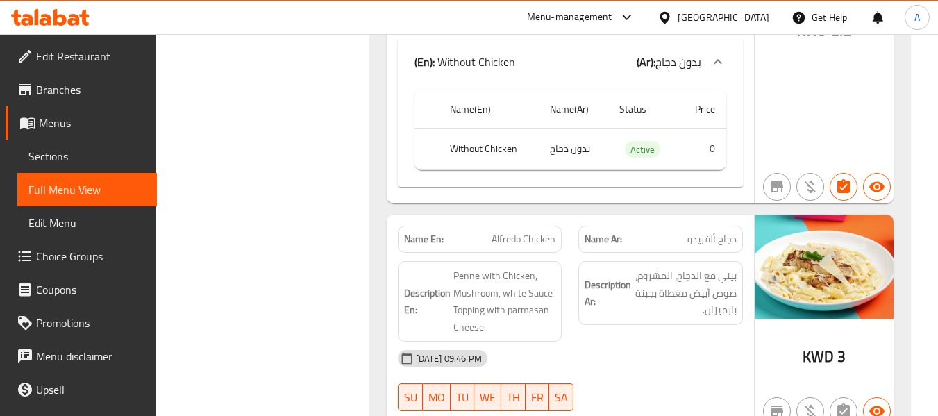
scroll to position [6929, 0]
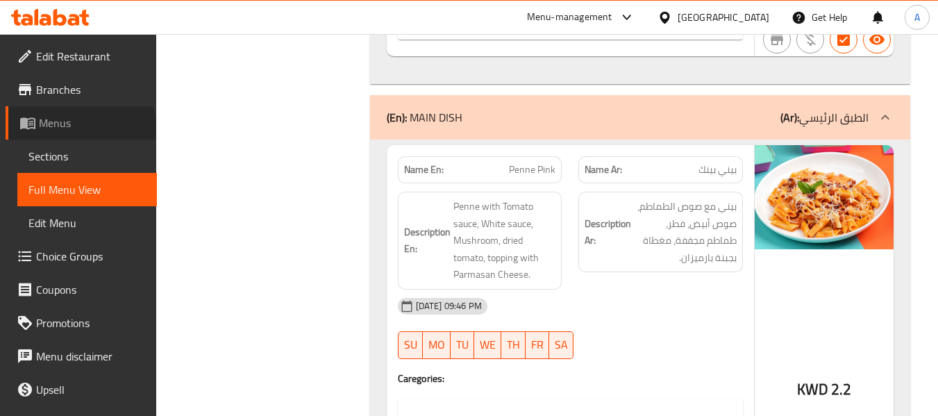
click at [81, 127] on span "Menus" at bounding box center [92, 123] width 107 height 17
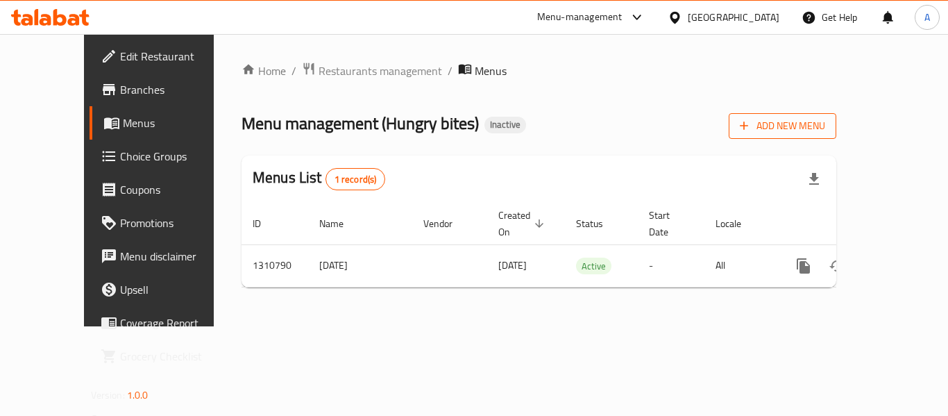
click at [825, 131] on span "Add New Menu" at bounding box center [782, 125] width 85 height 17
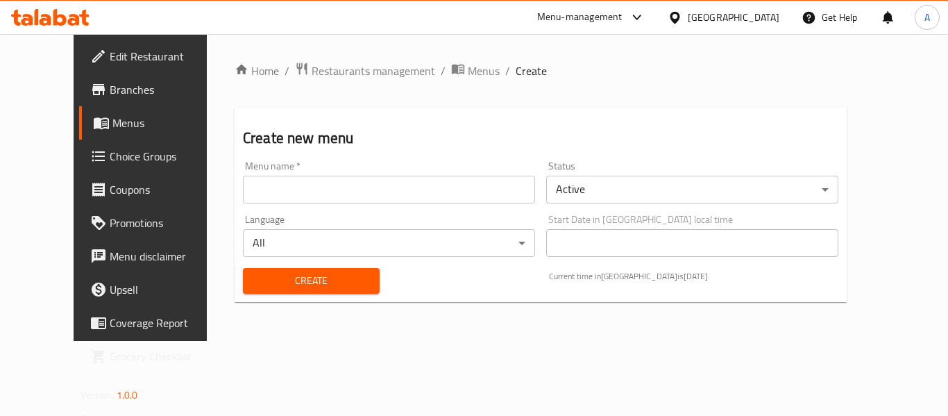
click at [318, 190] on input "text" at bounding box center [389, 190] width 292 height 28
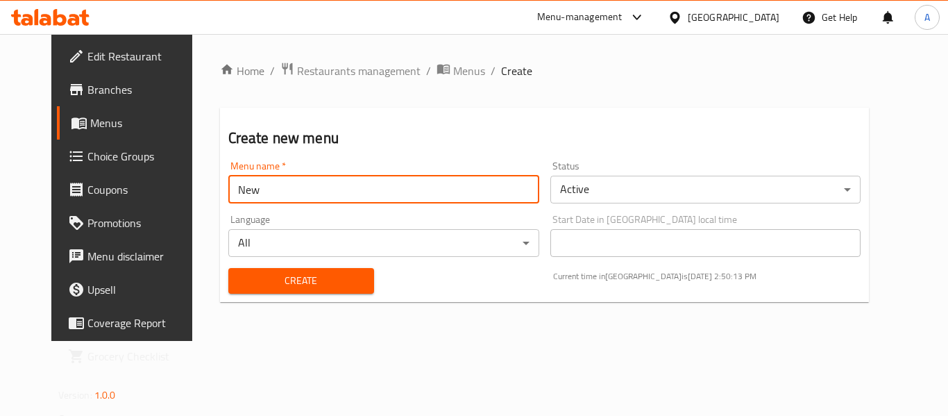
type input "New"
click at [228, 268] on button "Create" at bounding box center [301, 281] width 146 height 26
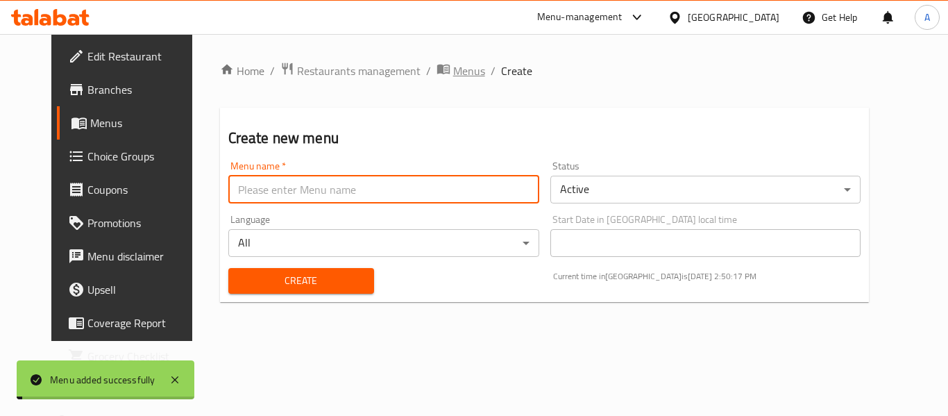
click at [453, 73] on span "Menus" at bounding box center [469, 70] width 32 height 17
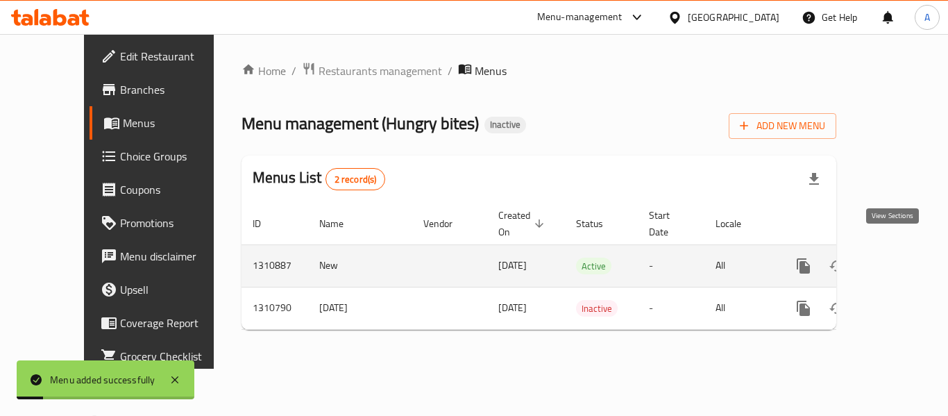
click at [895, 257] on icon "enhanced table" at bounding box center [903, 265] width 17 height 17
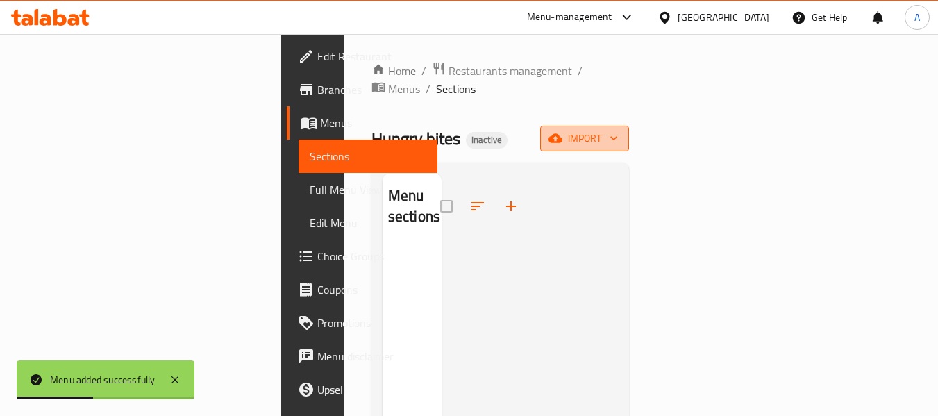
click at [618, 130] on span "import" at bounding box center [584, 138] width 67 height 17
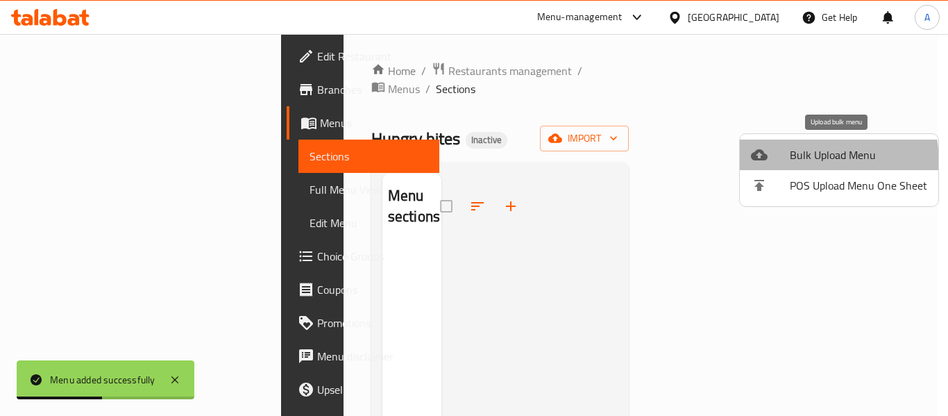
click at [798, 162] on span "Bulk Upload Menu" at bounding box center [858, 154] width 137 height 17
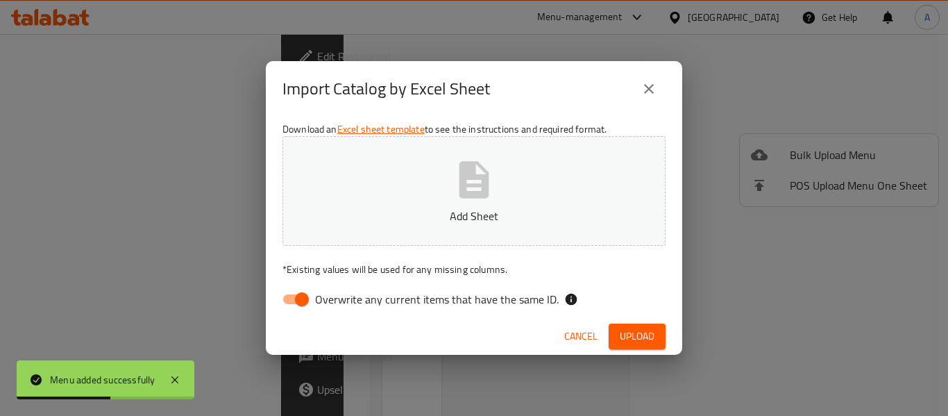
click at [484, 301] on span "Overwrite any current items that have the same ID." at bounding box center [437, 299] width 244 height 17
click at [341, 301] on input "Overwrite any current items that have the same ID." at bounding box center [301, 299] width 79 height 26
checkbox input "false"
click at [500, 187] on button "Add Sheet" at bounding box center [473, 191] width 383 height 110
click at [616, 335] on button "Upload" at bounding box center [637, 336] width 57 height 26
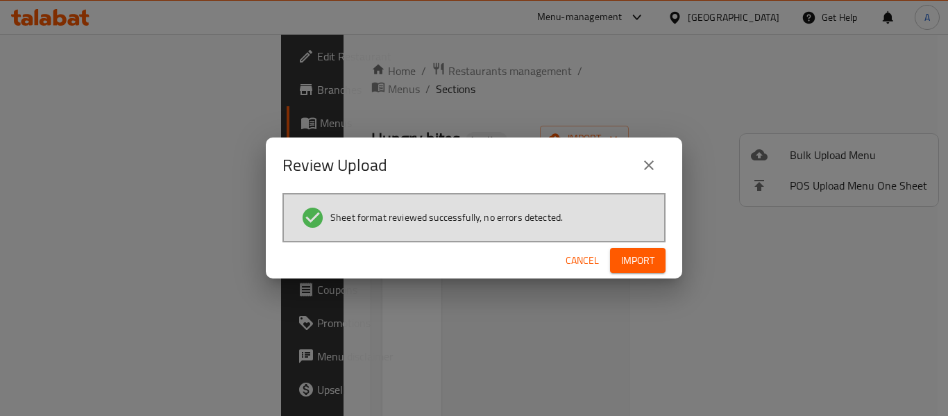
click at [650, 249] on button "Import" at bounding box center [638, 261] width 56 height 26
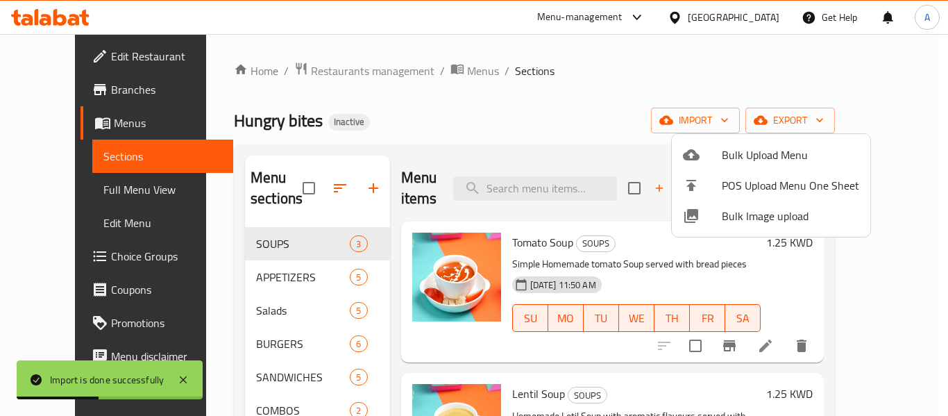
click at [514, 98] on div at bounding box center [474, 208] width 948 height 416
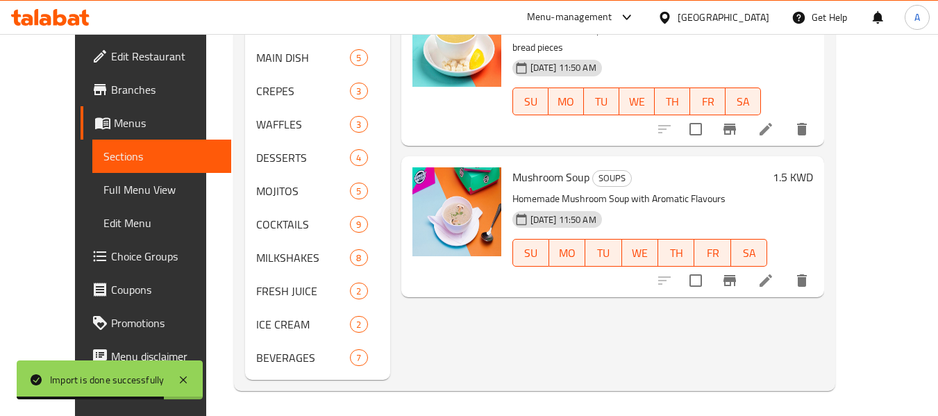
scroll to position [389, 0]
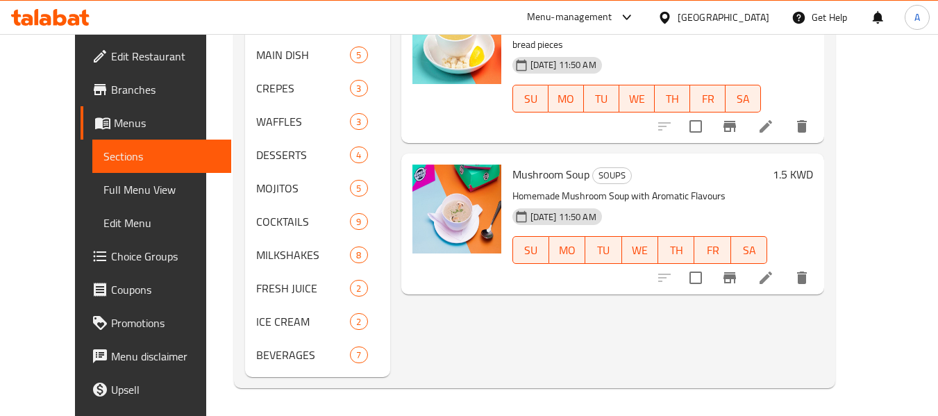
click at [573, 285] on div "Menu items Add Sort Manage items Tomato Soup SOUPS Simple Homemade tomato Soup …" at bounding box center [607, 72] width 434 height 610
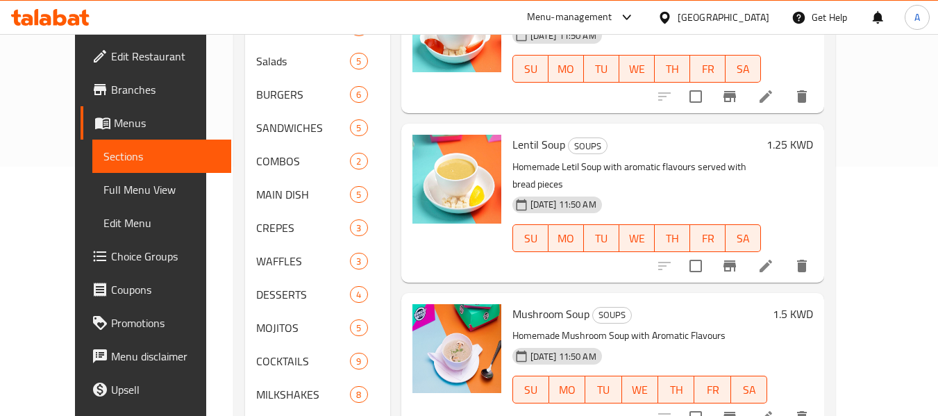
scroll to position [42, 0]
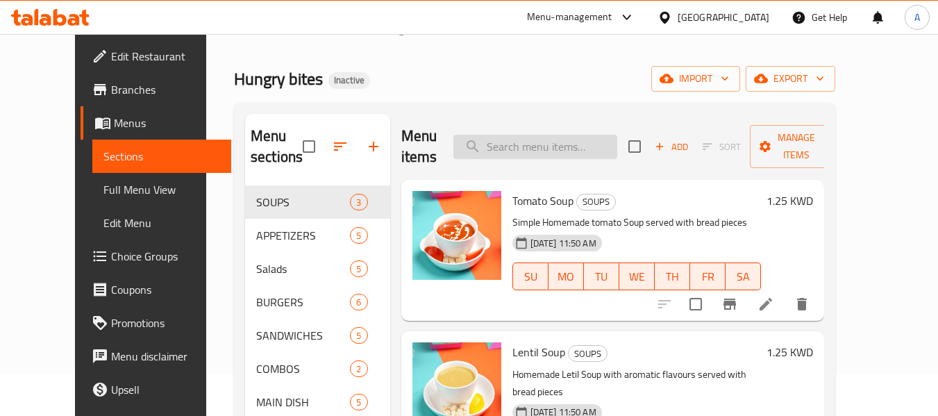
click at [584, 135] on input "search" at bounding box center [535, 147] width 164 height 24
paste input "Penne Pink"
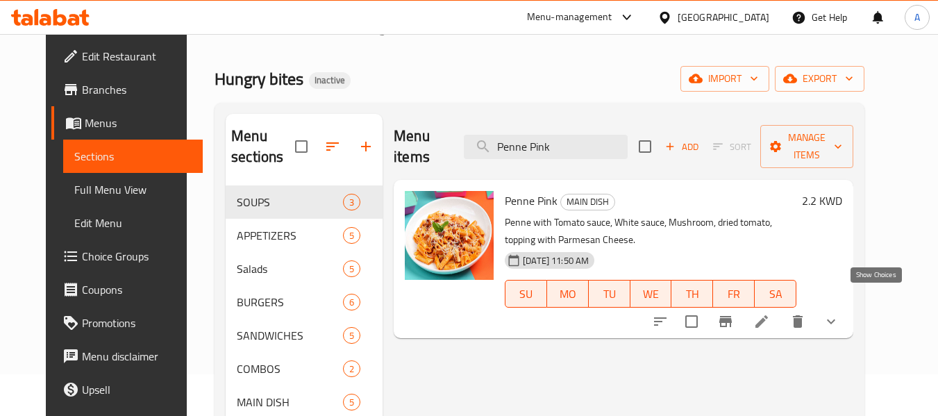
click at [839, 313] on icon "show more" at bounding box center [830, 321] width 17 height 17
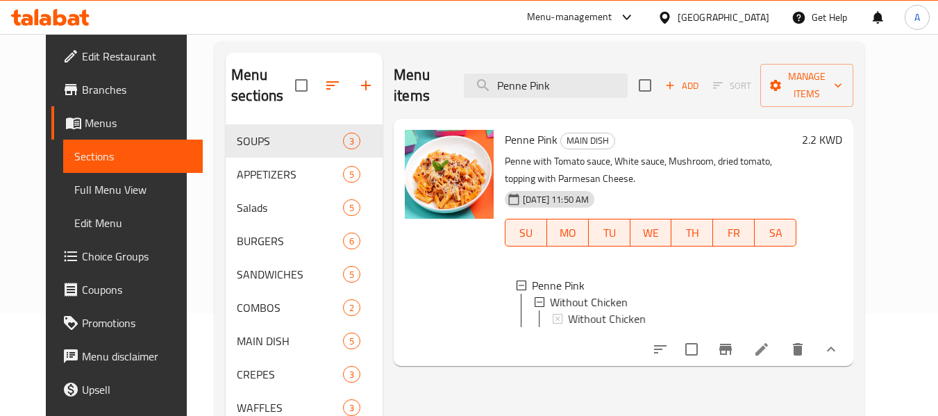
scroll to position [180, 0]
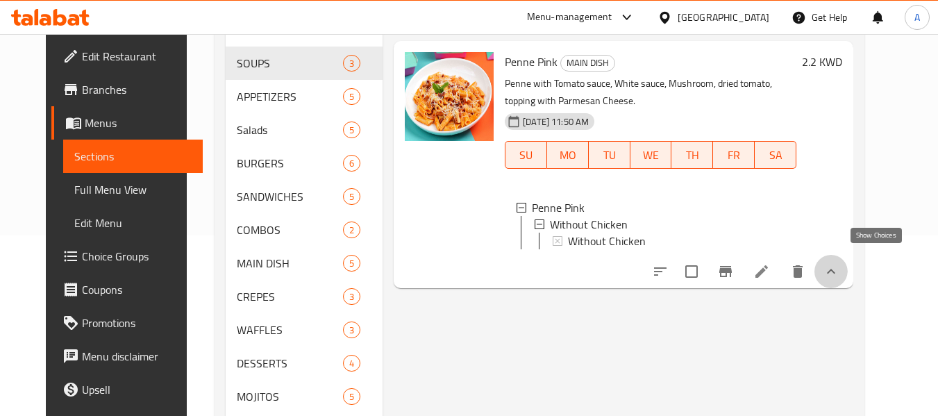
click at [839, 263] on icon "show more" at bounding box center [830, 271] width 17 height 17
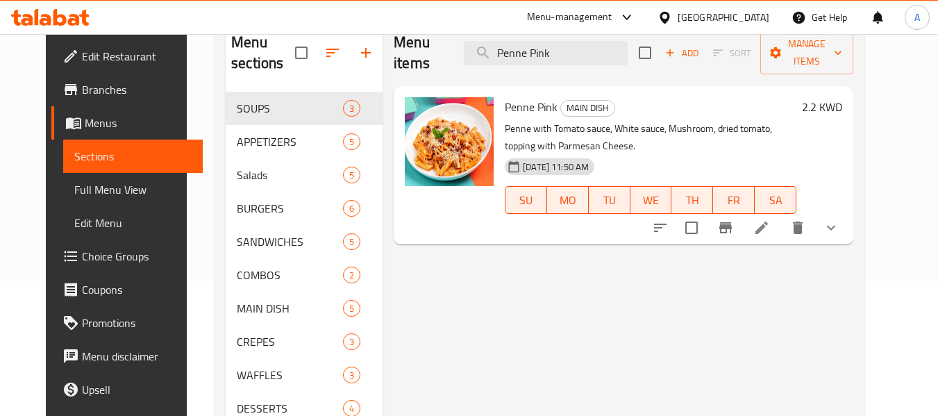
scroll to position [111, 0]
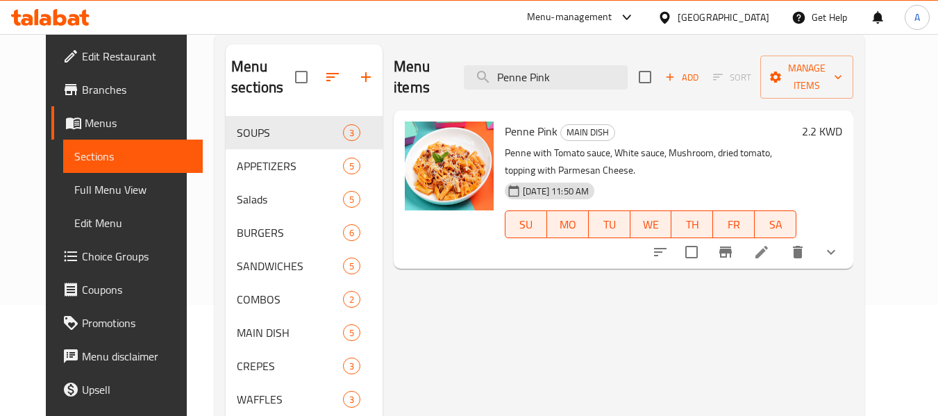
click at [598, 316] on div "Menu items Penne Pink Add Sort Manage items Penne Pink MAIN DISH Penne with Tom…" at bounding box center [617, 349] width 471 height 610
drag, startPoint x: 663, startPoint y: 291, endPoint x: 668, endPoint y: 231, distance: 60.6
click at [663, 291] on div "Menu items Penne Pink Add Sort Manage items Penne Pink MAIN DISH Penne with Tom…" at bounding box center [617, 349] width 471 height 610
click at [566, 65] on input "Penne Pink" at bounding box center [546, 77] width 164 height 24
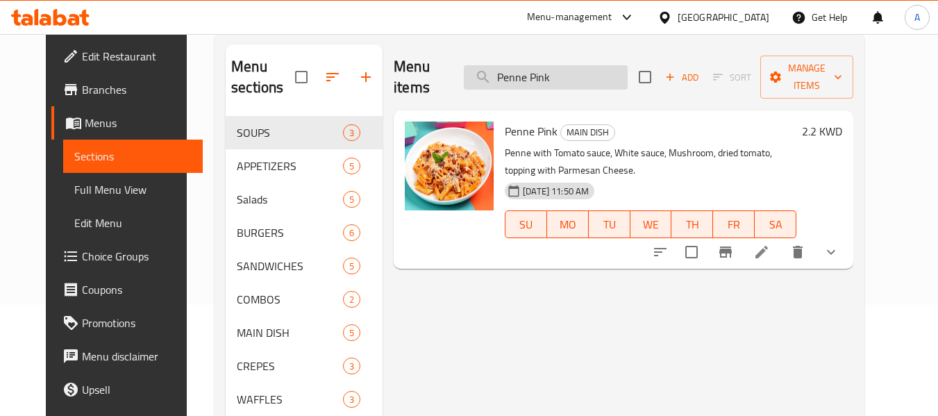
click at [566, 65] on input "Penne Pink" at bounding box center [546, 77] width 164 height 24
paste input "Nuggets Kids Meal"
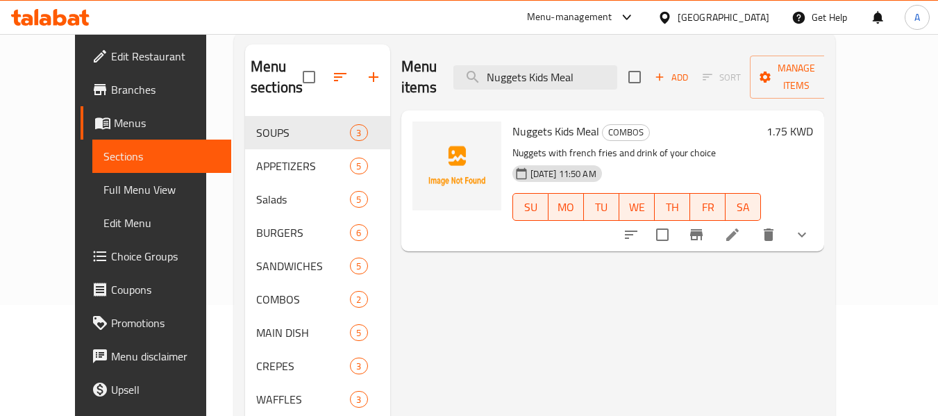
type input "Nuggets Kids Meal"
click at [810, 226] on icon "show more" at bounding box center [801, 234] width 17 height 17
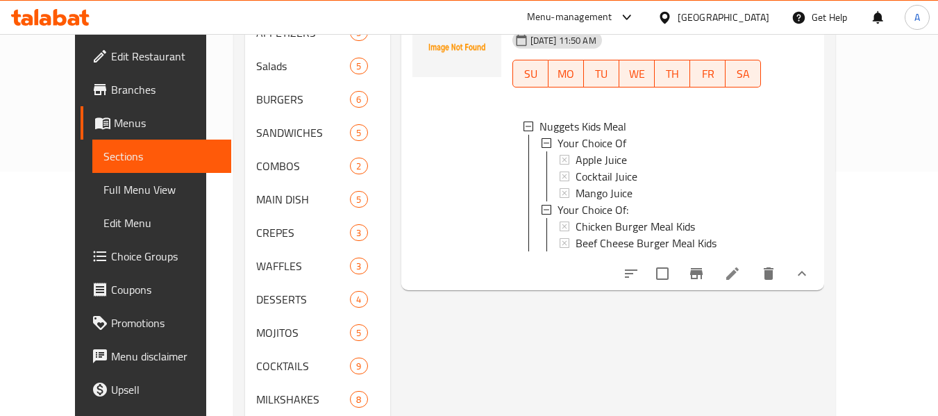
scroll to position [250, 0]
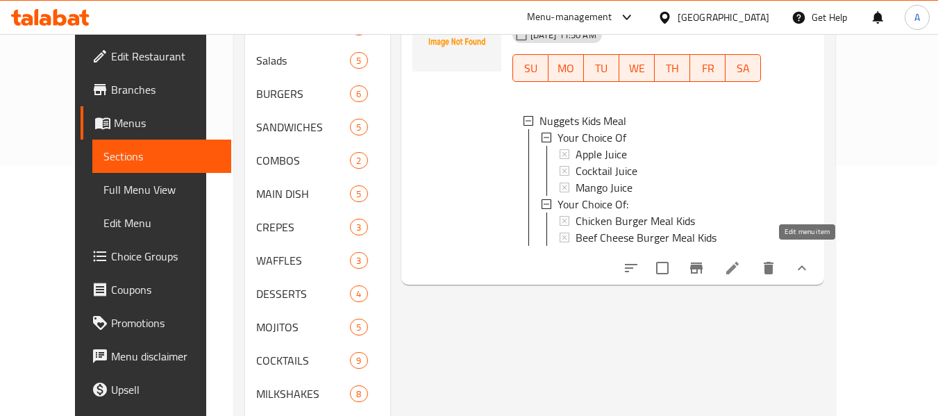
click at [738, 262] on icon at bounding box center [732, 268] width 12 height 12
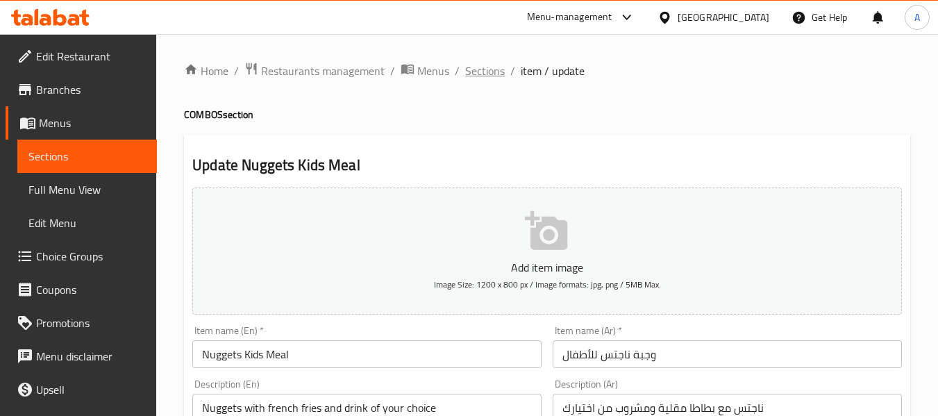
click at [495, 65] on span "Sections" at bounding box center [485, 70] width 40 height 17
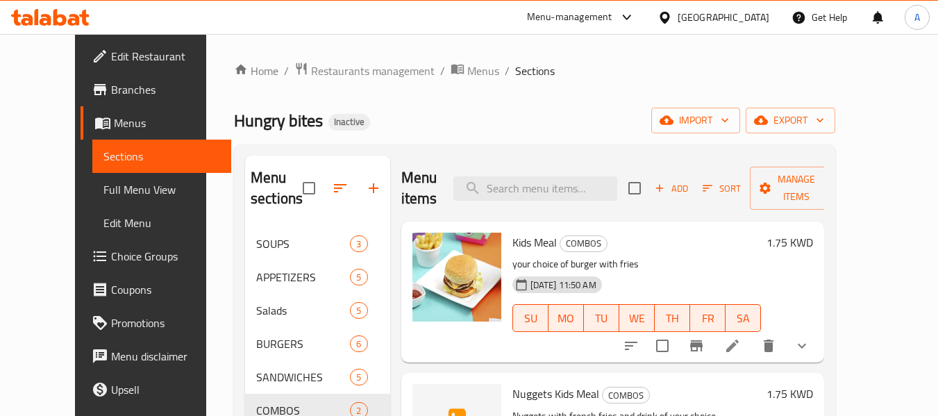
click at [529, 163] on div "Menu items Add Sort Manage items" at bounding box center [612, 188] width 423 height 66
click at [810, 337] on icon "show more" at bounding box center [801, 345] width 17 height 17
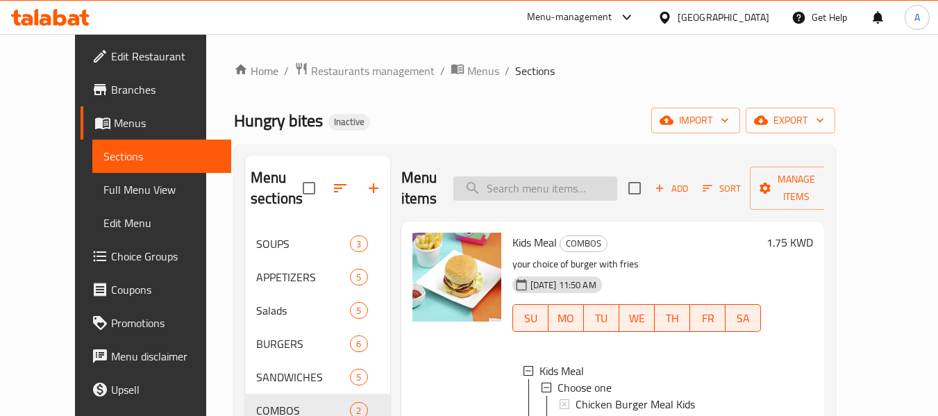
click at [533, 187] on input "search" at bounding box center [535, 188] width 164 height 24
paste input "Cheese and Tomato Crepe"
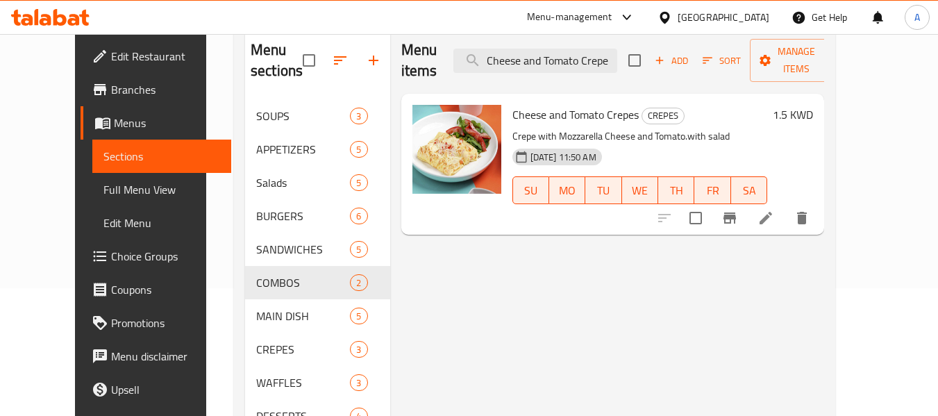
scroll to position [139, 0]
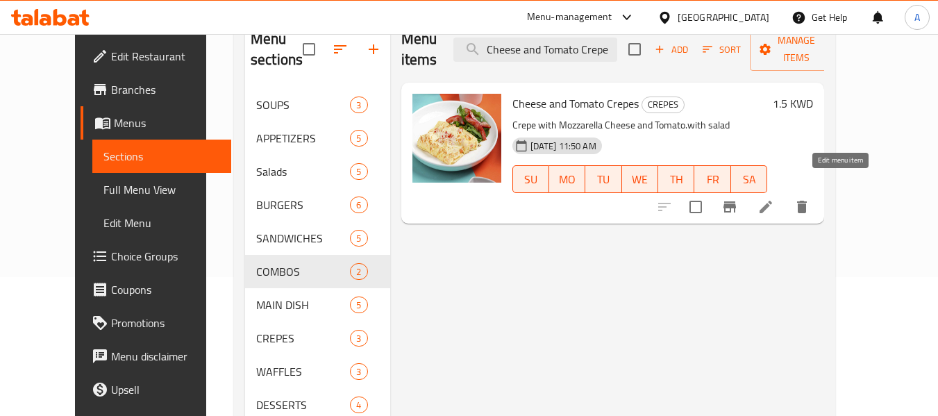
type input "Cheese and Tomato Crepe"
click at [772, 201] on icon at bounding box center [765, 207] width 12 height 12
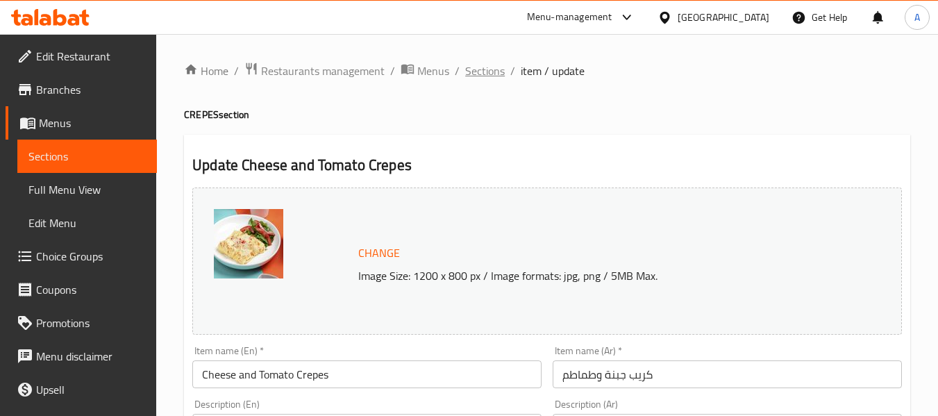
click at [501, 69] on span "Sections" at bounding box center [485, 70] width 40 height 17
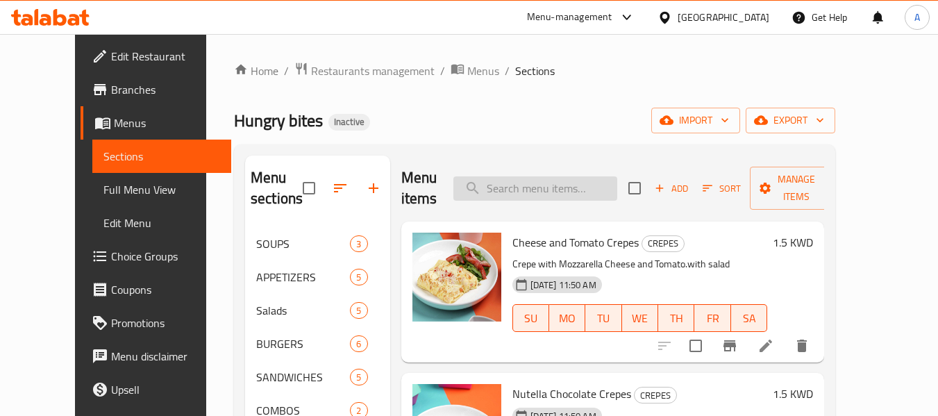
click at [579, 176] on input "search" at bounding box center [535, 188] width 164 height 24
paste input "Penne Pin"
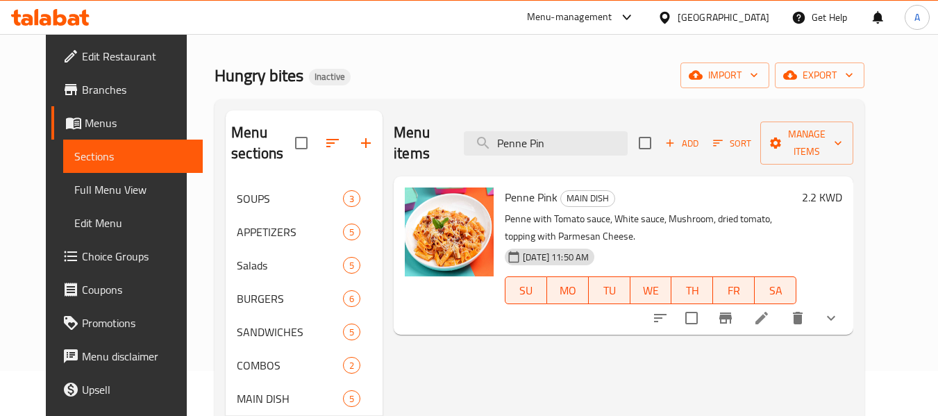
scroll to position [69, 0]
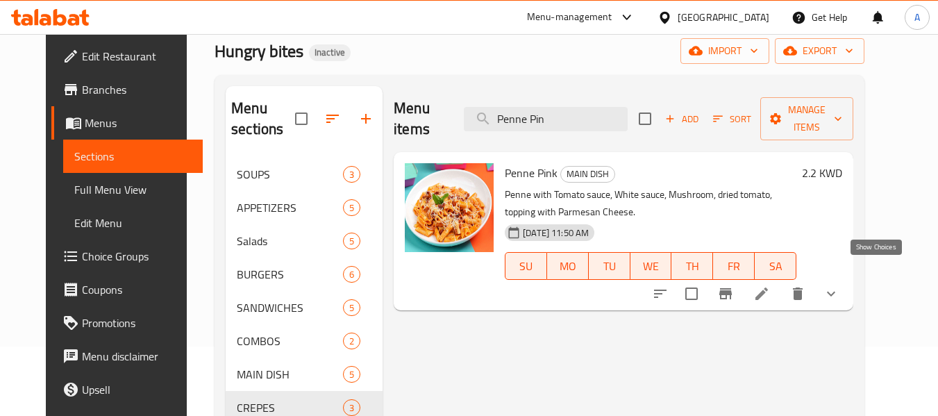
type input "Penne Pin"
click at [839, 285] on icon "show more" at bounding box center [830, 293] width 17 height 17
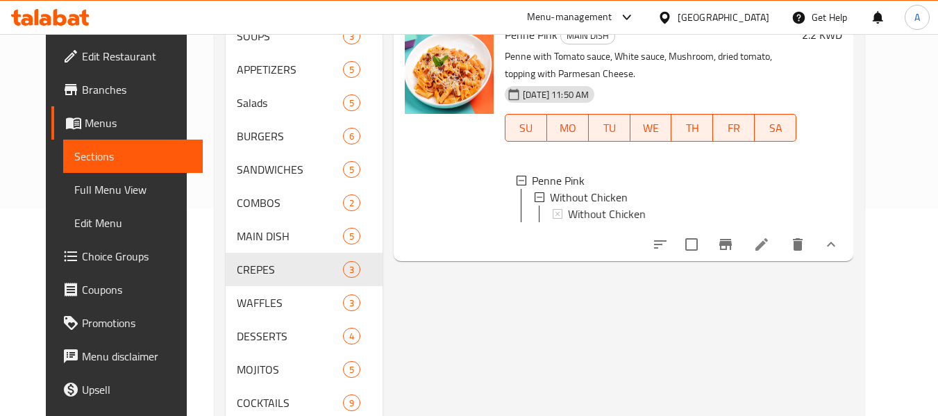
scroll to position [208, 0]
click at [82, 260] on span "Choice Groups" at bounding box center [137, 256] width 110 height 17
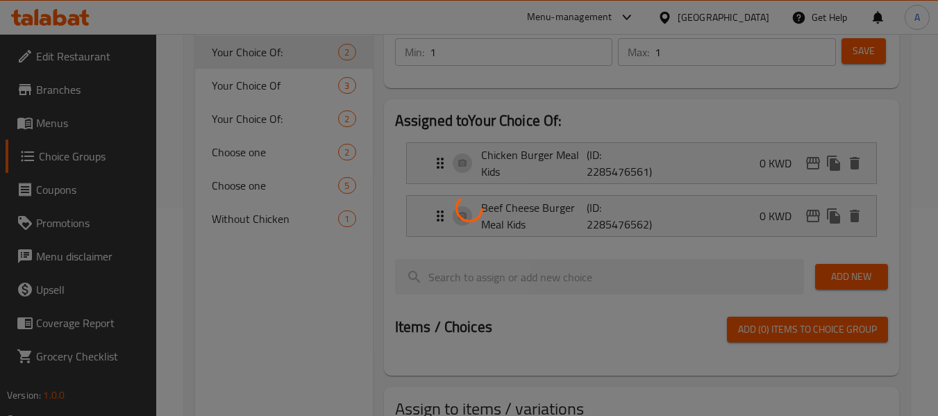
scroll to position [196, 0]
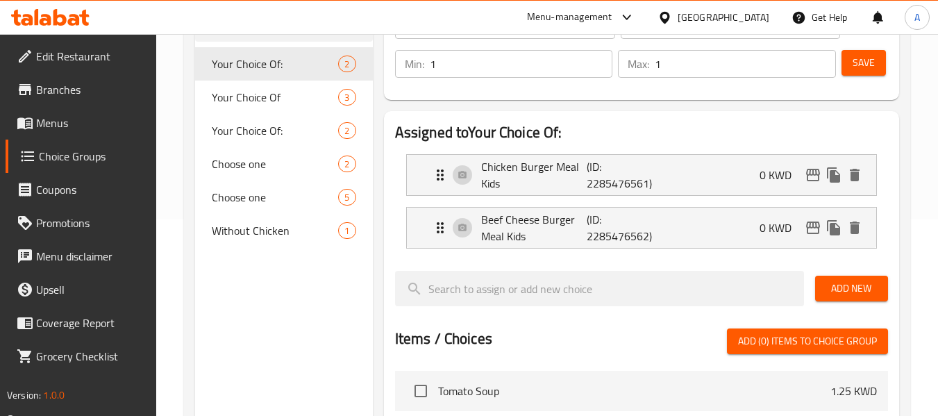
click at [239, 236] on span "Without Chicken" at bounding box center [275, 230] width 126 height 17
type input "Without Chicken"
type input "بدون دجاج"
type input "0"
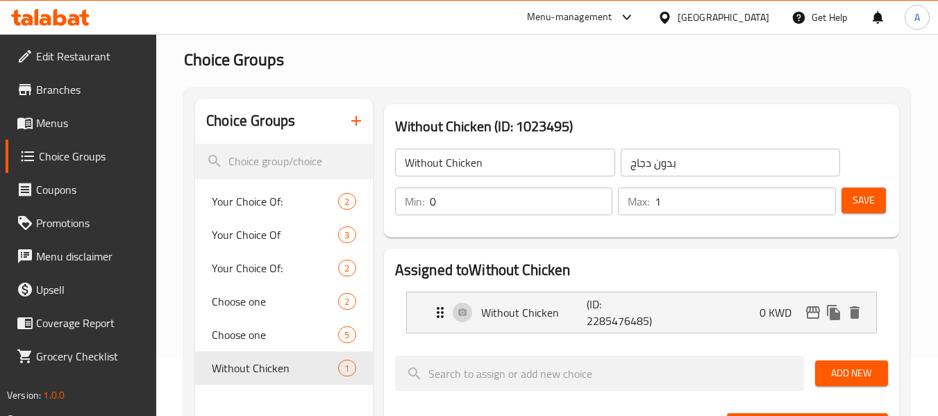
scroll to position [58, 0]
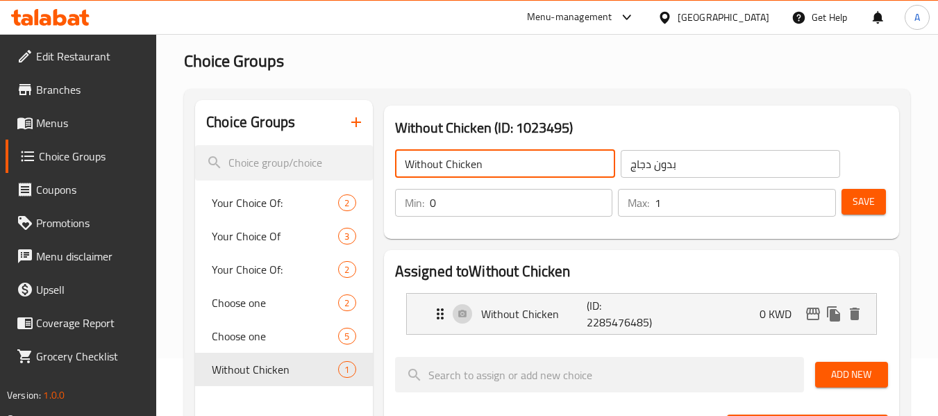
drag, startPoint x: 487, startPoint y: 165, endPoint x: 403, endPoint y: 167, distance: 84.0
click at [403, 167] on input "Without Chicken" at bounding box center [505, 164] width 220 height 28
click at [678, 168] on input "بدون دجاج" at bounding box center [730, 164] width 220 height 28
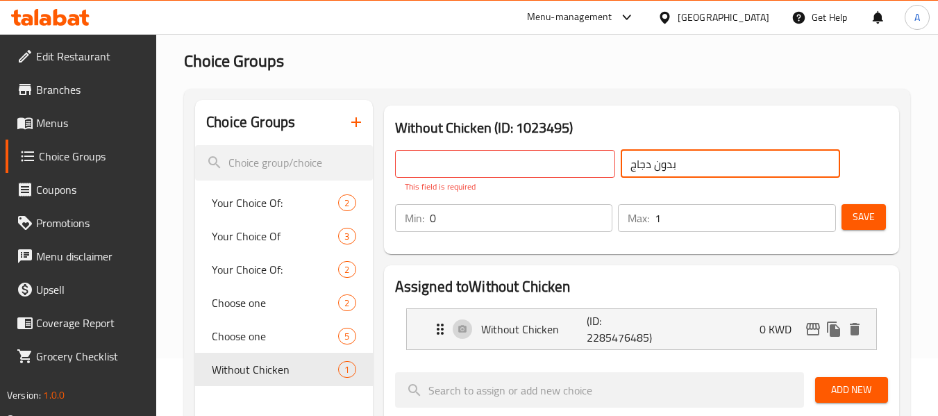
click at [678, 168] on input "بدون دجاج" at bounding box center [730, 164] width 220 height 28
click at [445, 169] on input "text" at bounding box center [505, 164] width 220 height 28
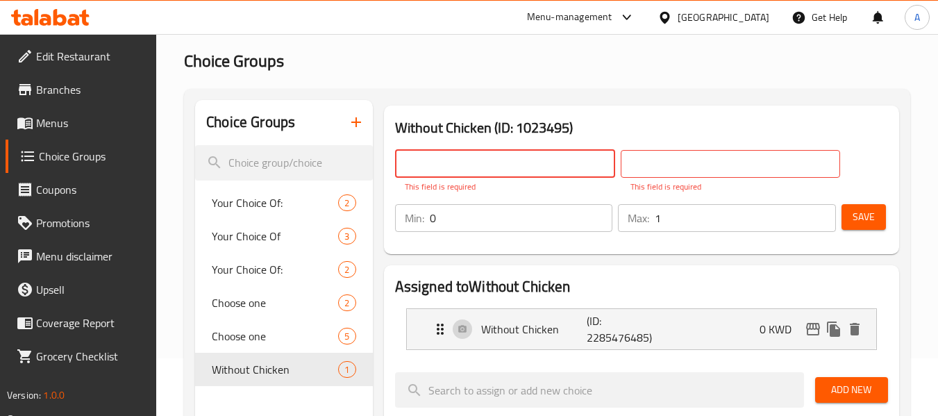
click at [447, 164] on input "text" at bounding box center [505, 164] width 220 height 28
drag, startPoint x: 447, startPoint y: 164, endPoint x: 411, endPoint y: 153, distance: 37.8
click at [411, 153] on input "text" at bounding box center [505, 164] width 220 height 28
type input "Your Choice Of:."
click at [658, 173] on input "text" at bounding box center [730, 164] width 220 height 28
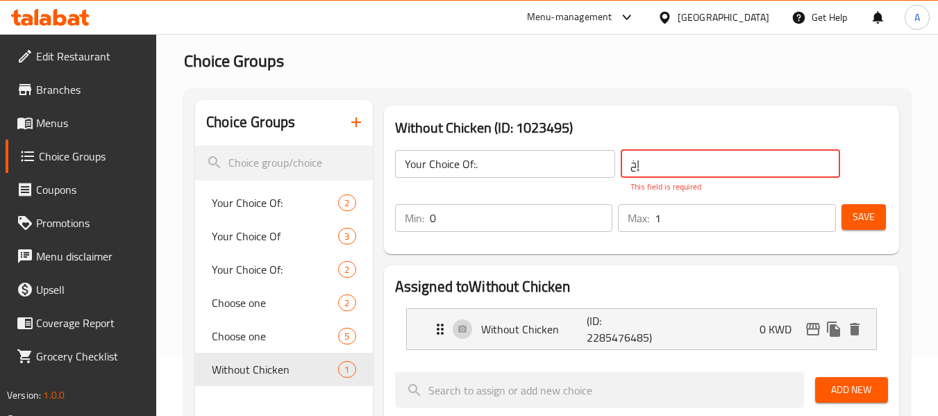
type input "إختيارك من:."
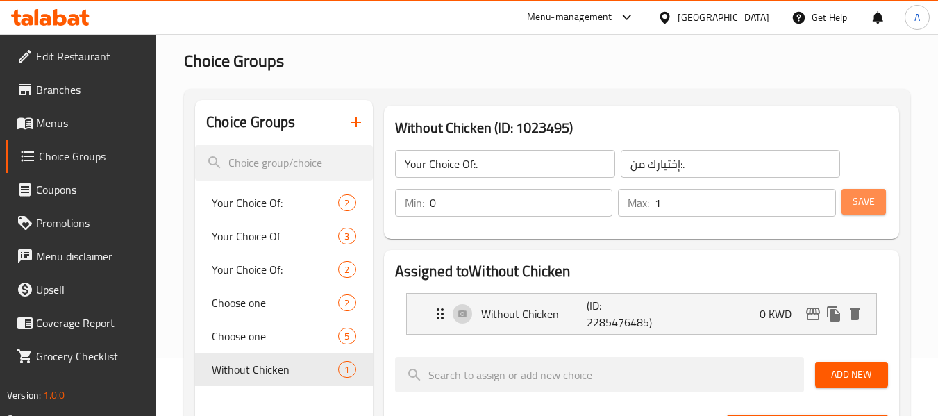
click at [874, 211] on button "Save" at bounding box center [863, 202] width 44 height 26
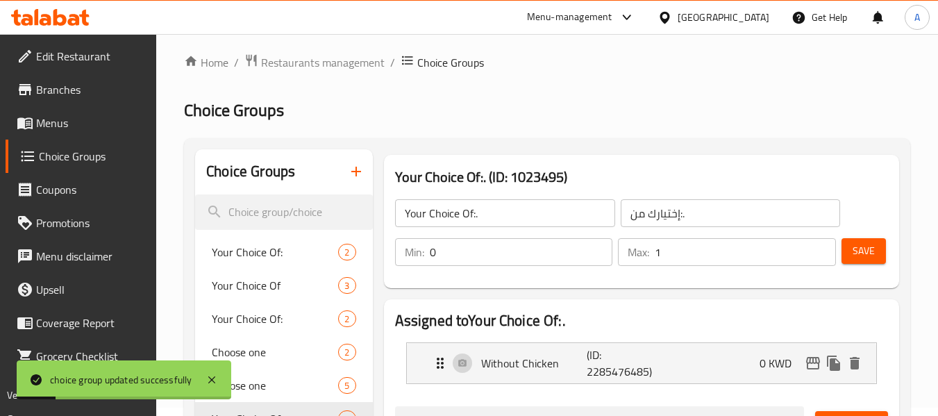
scroll to position [0, 0]
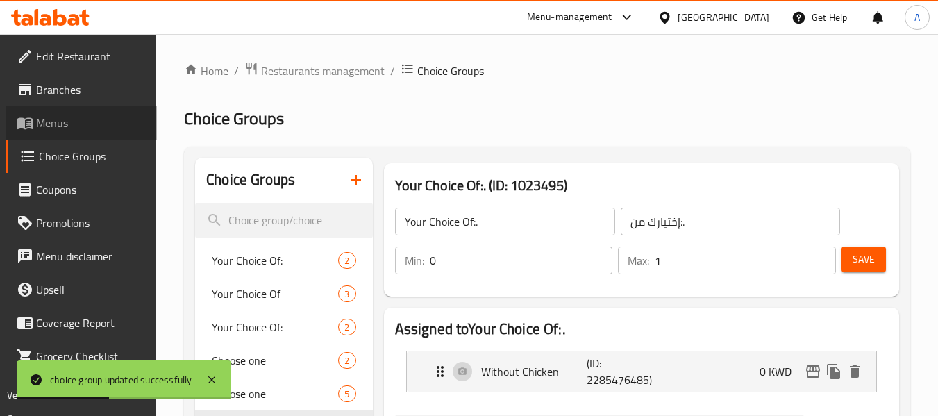
click at [76, 130] on span "Menus" at bounding box center [91, 123] width 110 height 17
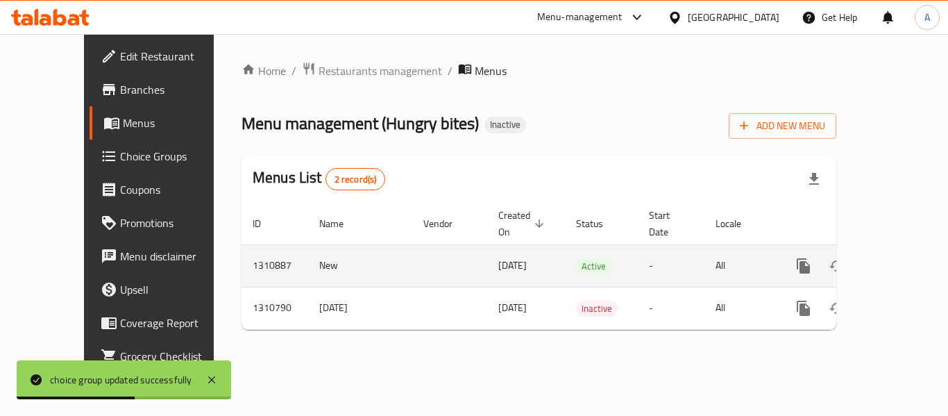
click at [895, 257] on icon "enhanced table" at bounding box center [903, 265] width 17 height 17
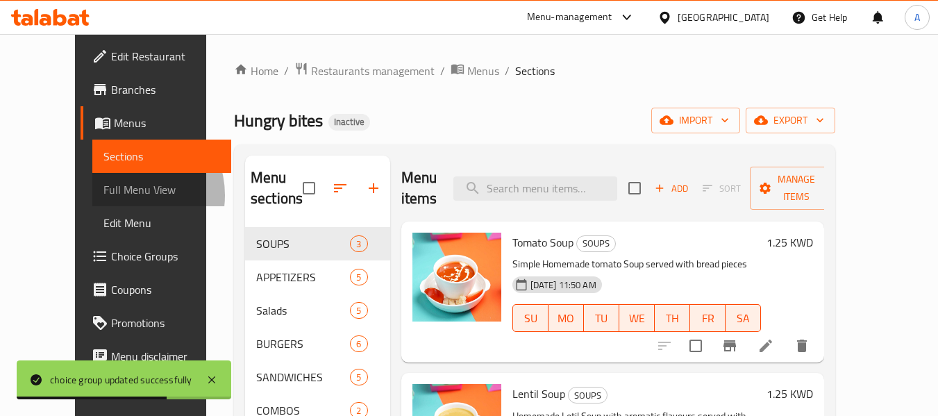
click at [103, 195] on span "Full Menu View" at bounding box center [161, 189] width 117 height 17
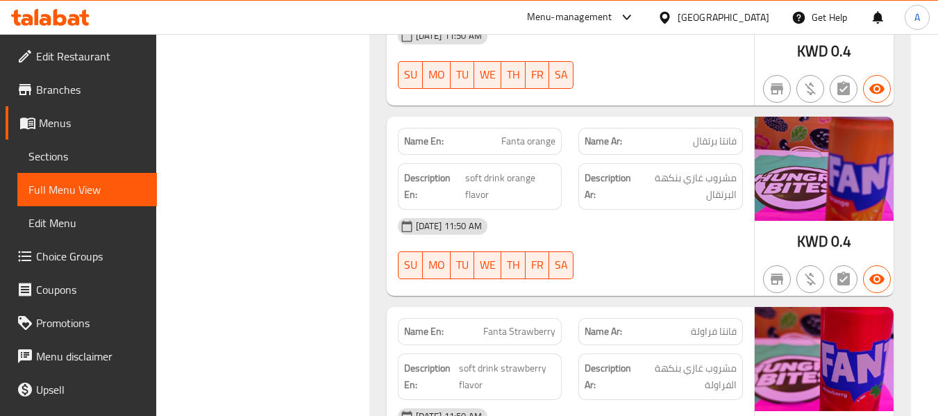
scroll to position [16340, 0]
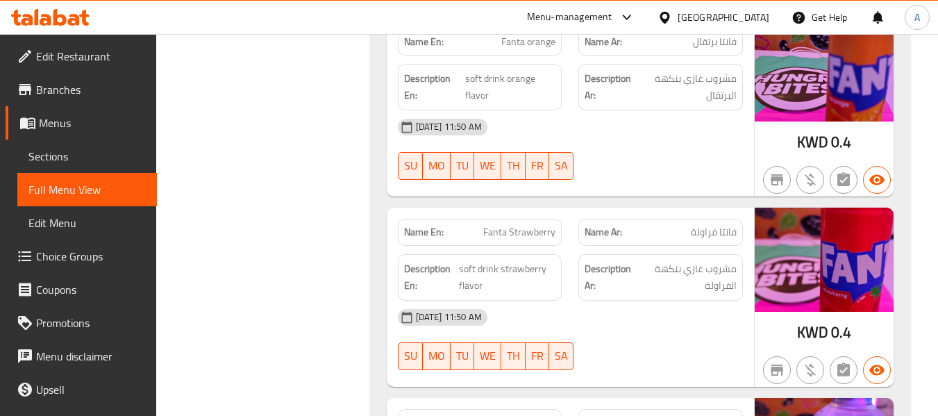
click at [417, 415] on strong "Name En:" at bounding box center [424, 422] width 40 height 15
copy strong "Name En:"
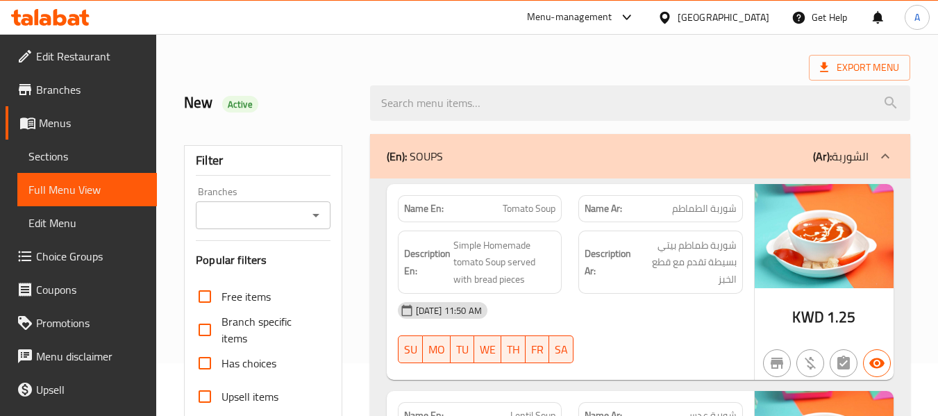
click at [337, 81] on div "New Active" at bounding box center [268, 103] width 185 height 62
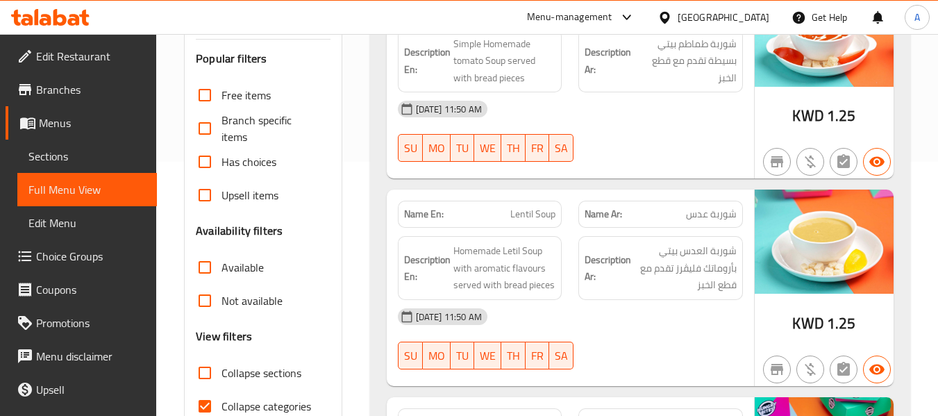
scroll to position [469, 0]
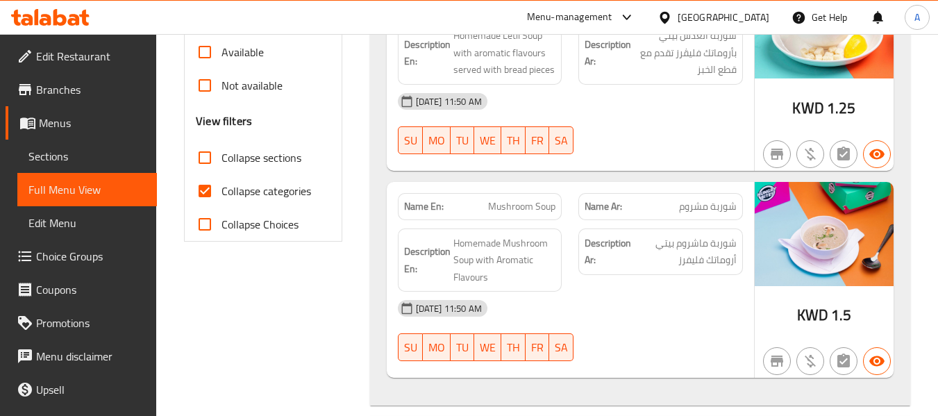
click at [287, 187] on span "Collapse categories" at bounding box center [266, 191] width 90 height 17
click at [221, 187] on input "Collapse categories" at bounding box center [204, 190] width 33 height 33
checkbox input "false"
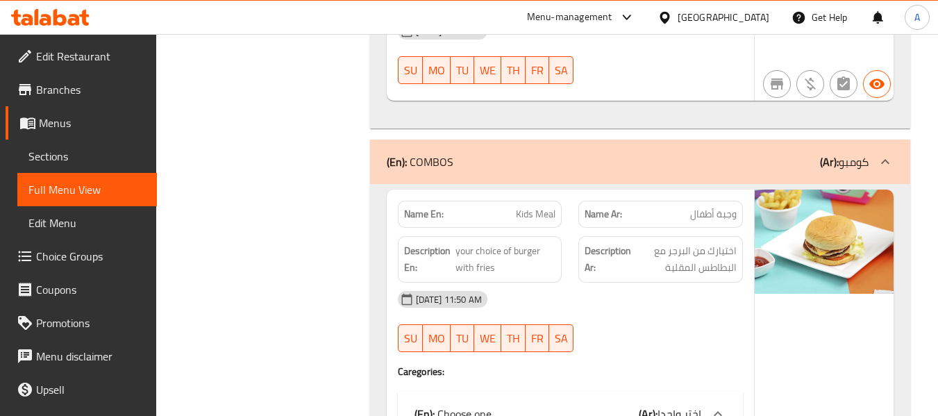
scroll to position [0, 0]
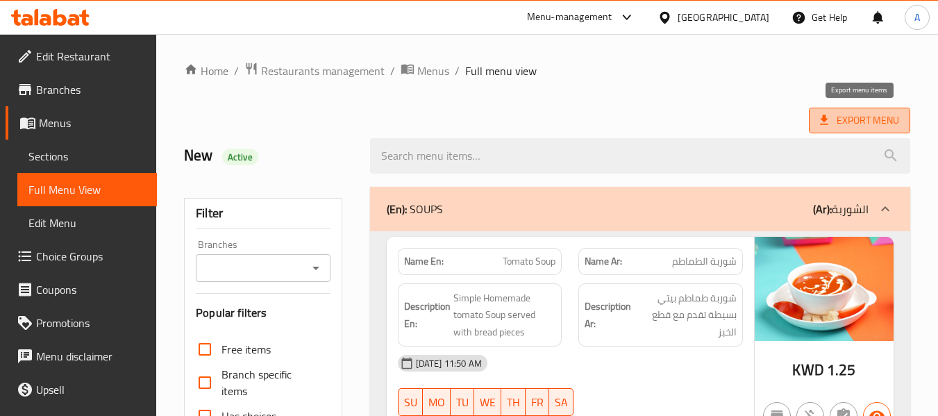
click at [818, 117] on icon at bounding box center [824, 120] width 14 height 14
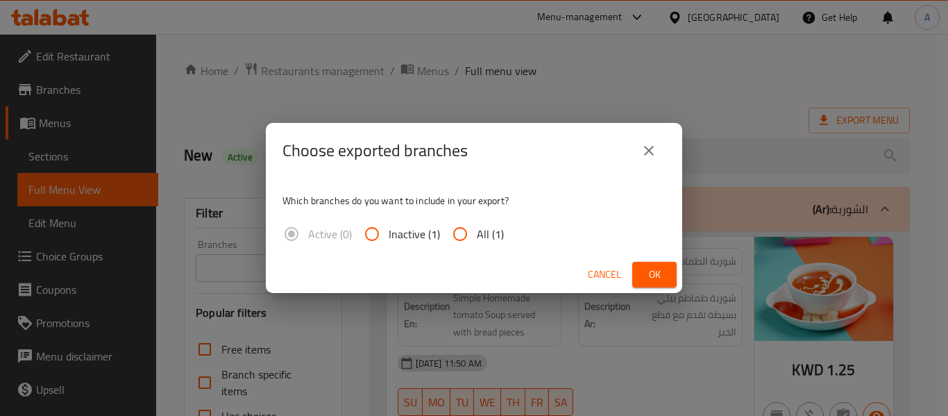
click at [469, 224] on input "All (1)" at bounding box center [459, 233] width 33 height 33
radio input "true"
click at [645, 265] on button "Ok" at bounding box center [654, 275] width 44 height 26
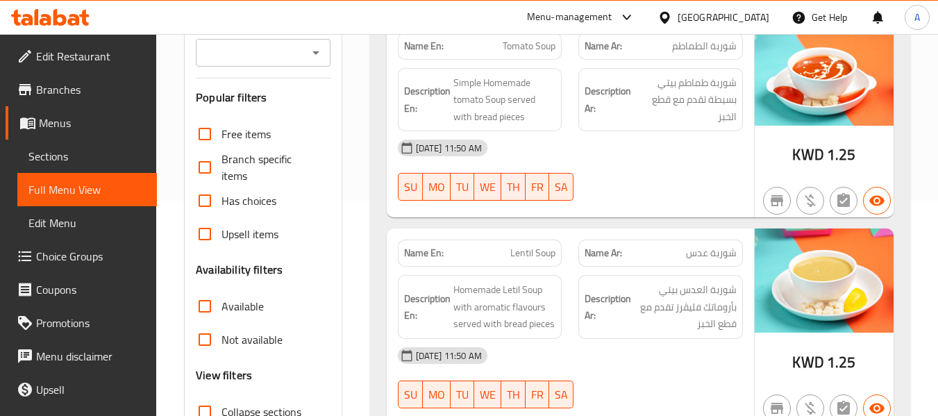
scroll to position [139, 0]
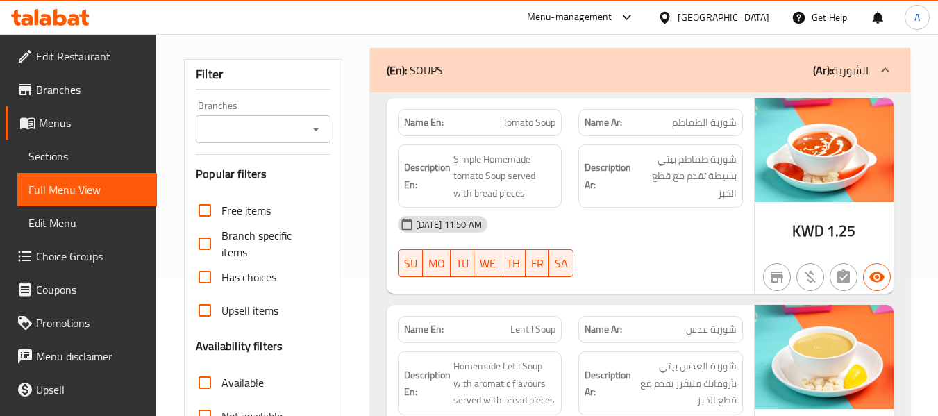
click at [584, 213] on div "[DATE] 11:50 AM" at bounding box center [570, 224] width 362 height 33
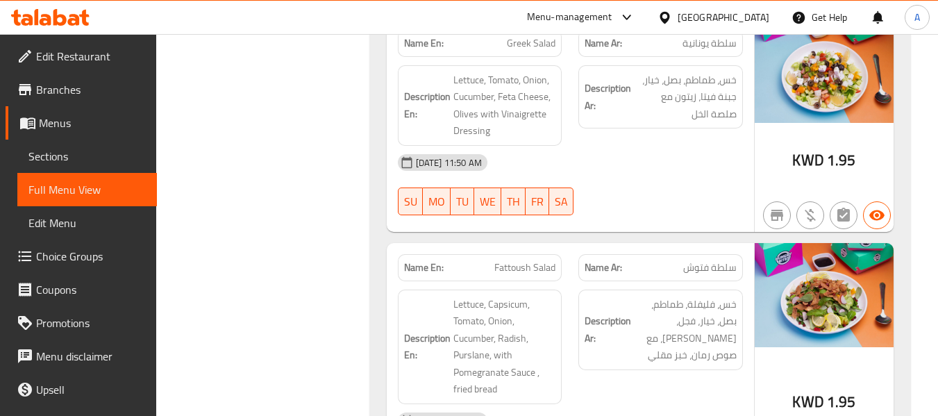
scroll to position [2499, 0]
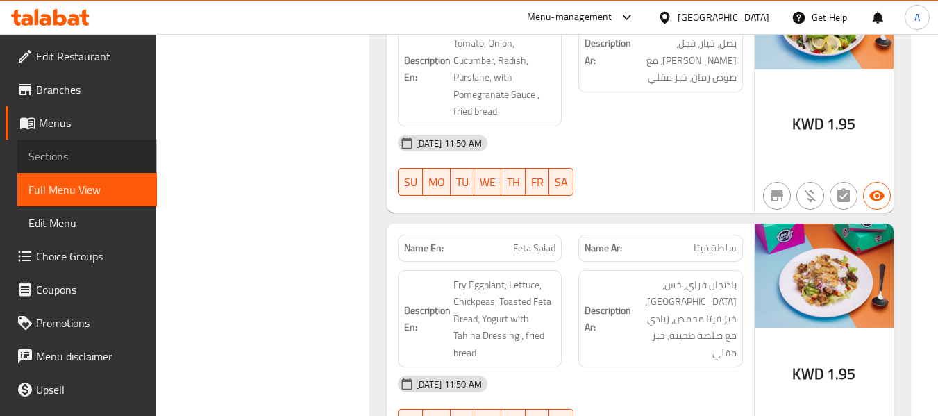
click at [101, 162] on span "Sections" at bounding box center [86, 156] width 117 height 17
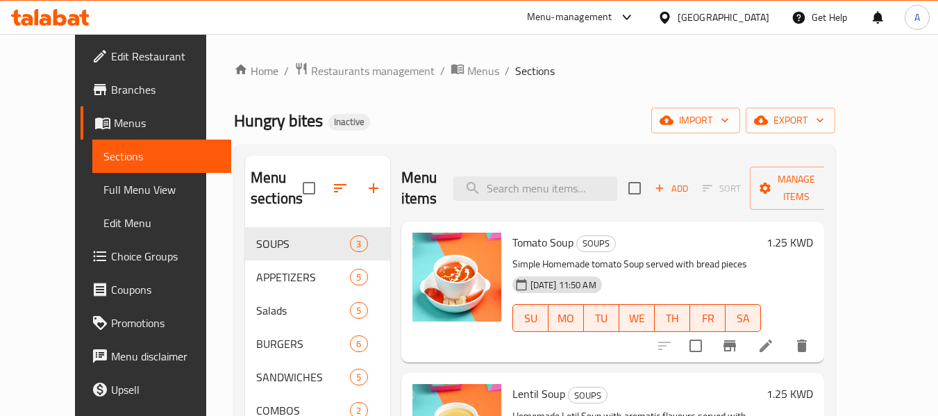
click at [111, 65] on span "Edit Restaurant" at bounding box center [166, 56] width 110 height 17
